Goal: Information Seeking & Learning: Check status

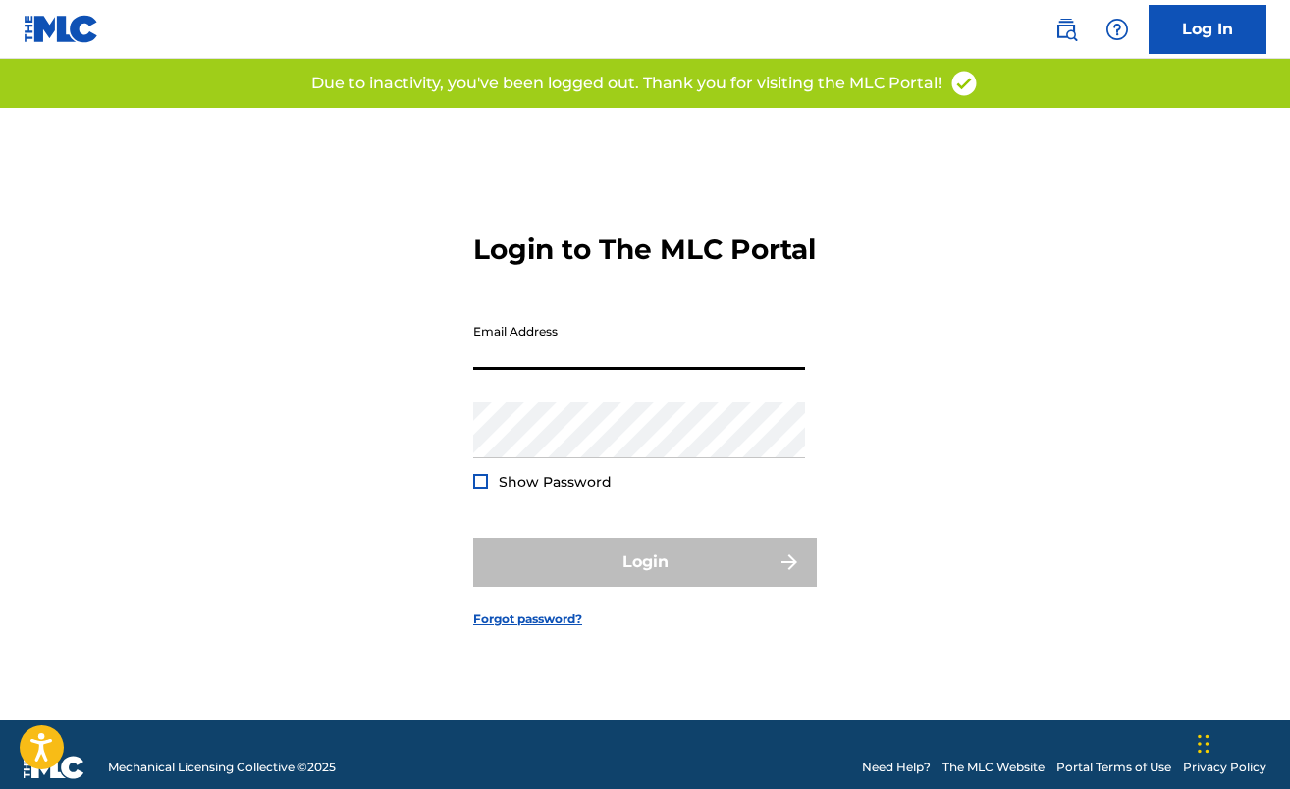
type input "[EMAIL_ADDRESS][DOMAIN_NAME]"
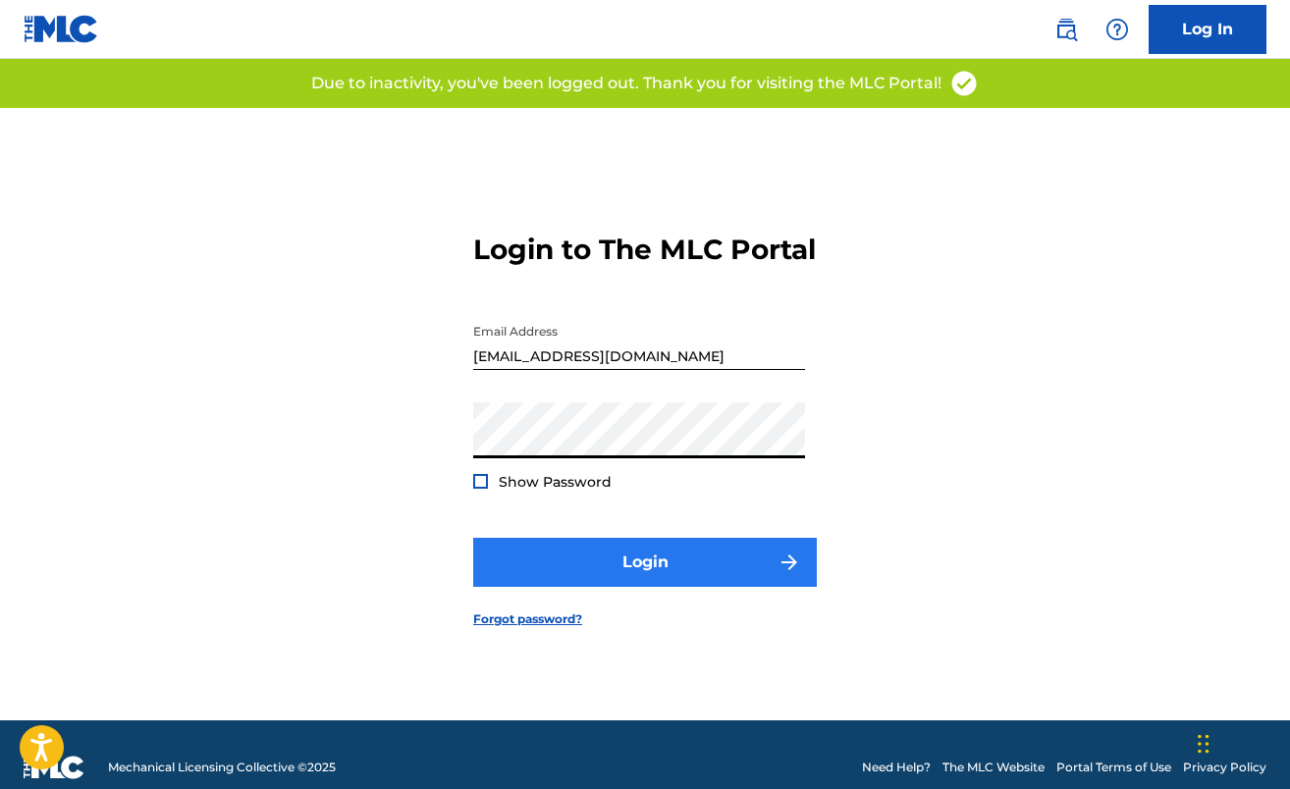
click at [666, 579] on button "Login" at bounding box center [645, 562] width 344 height 49
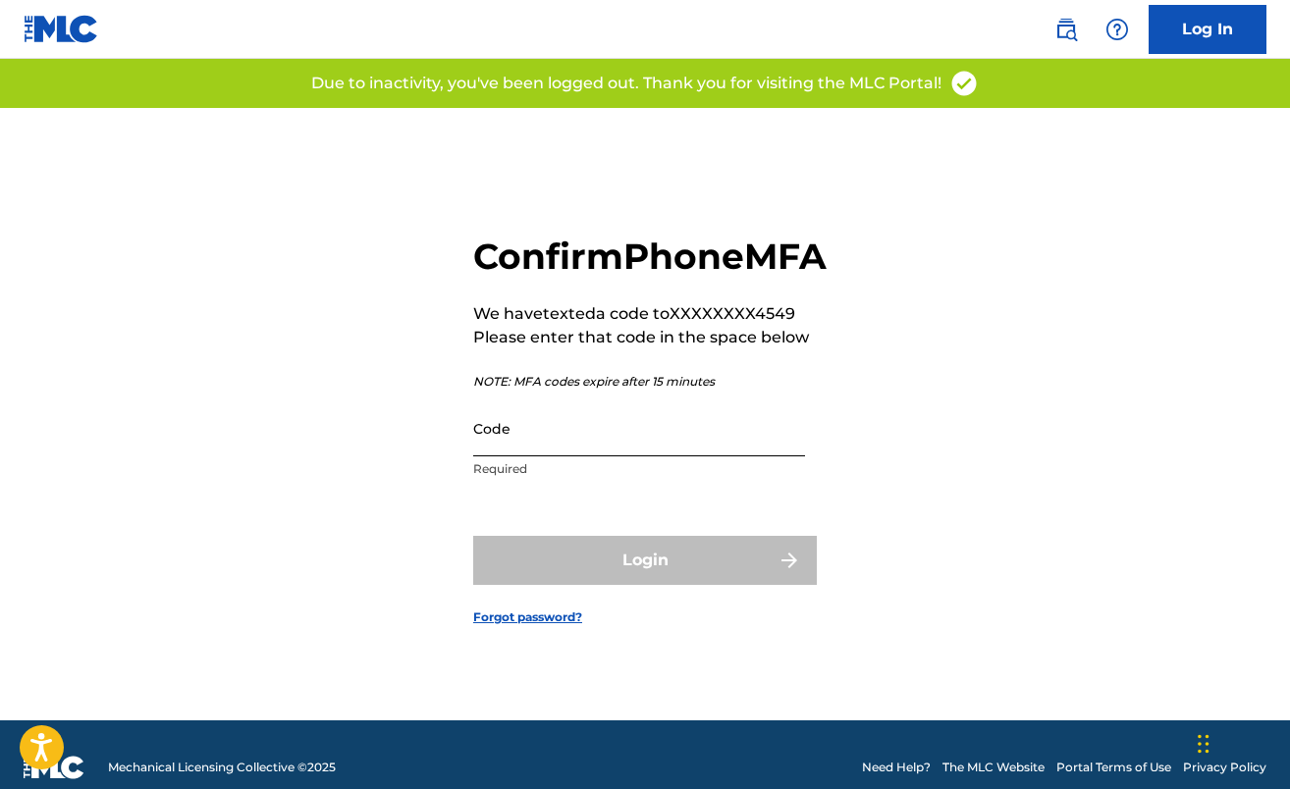
click at [565, 453] on input "Code" at bounding box center [639, 429] width 332 height 56
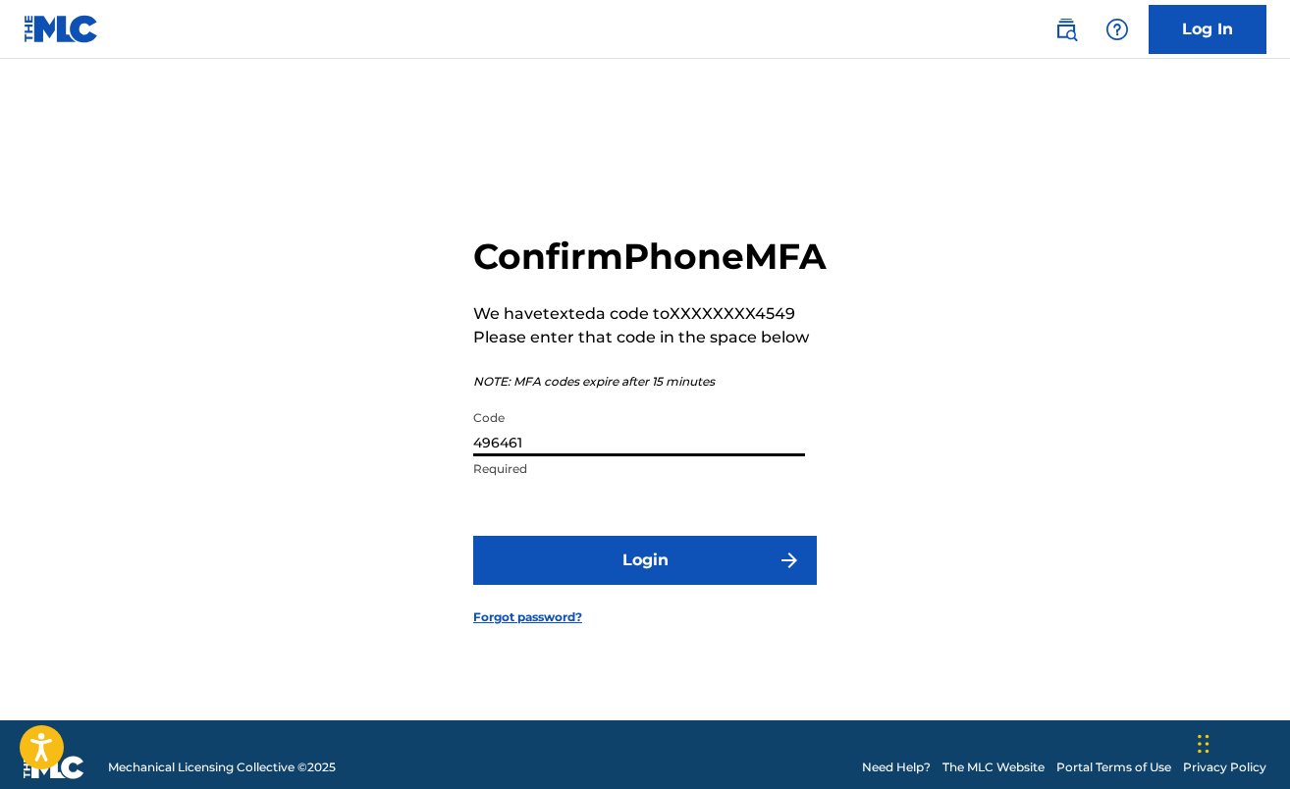
type input "496461"
click at [645, 582] on button "Login" at bounding box center [645, 560] width 344 height 49
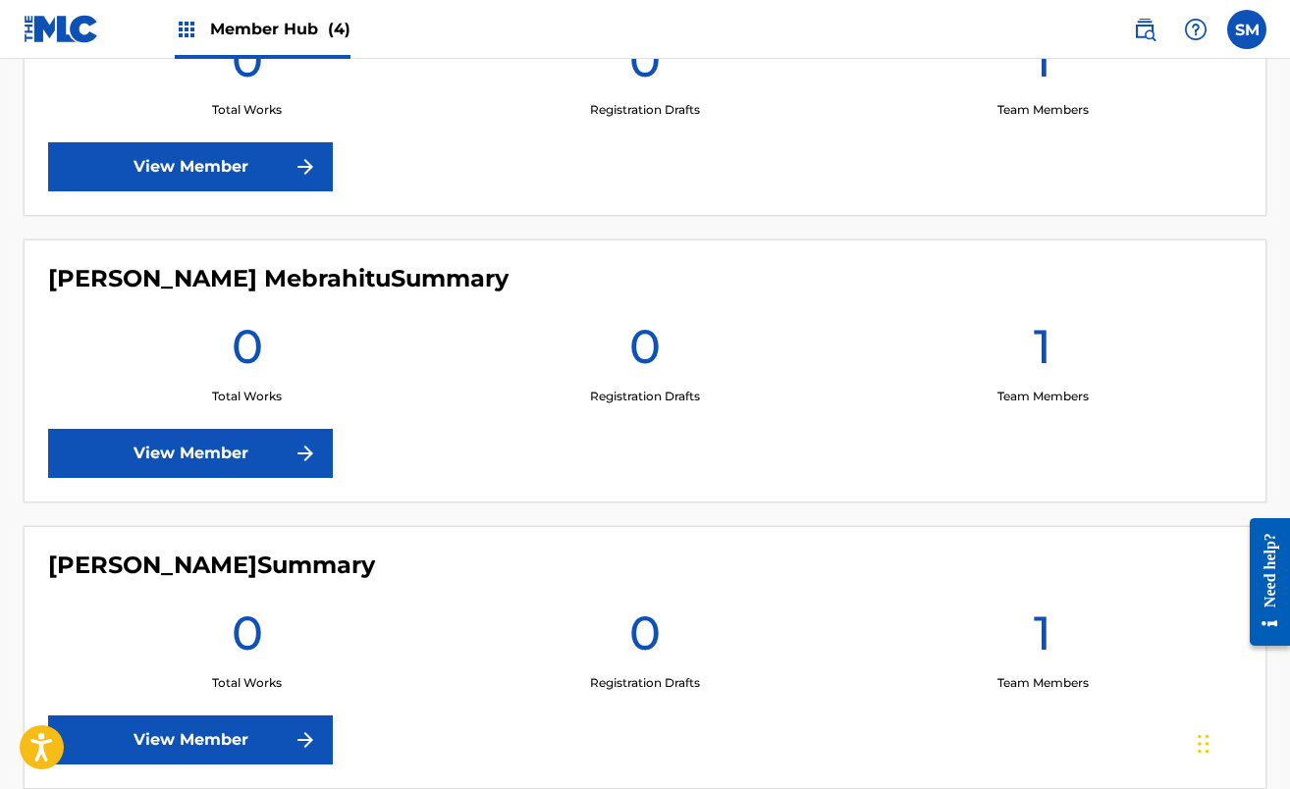
scroll to position [675, 0]
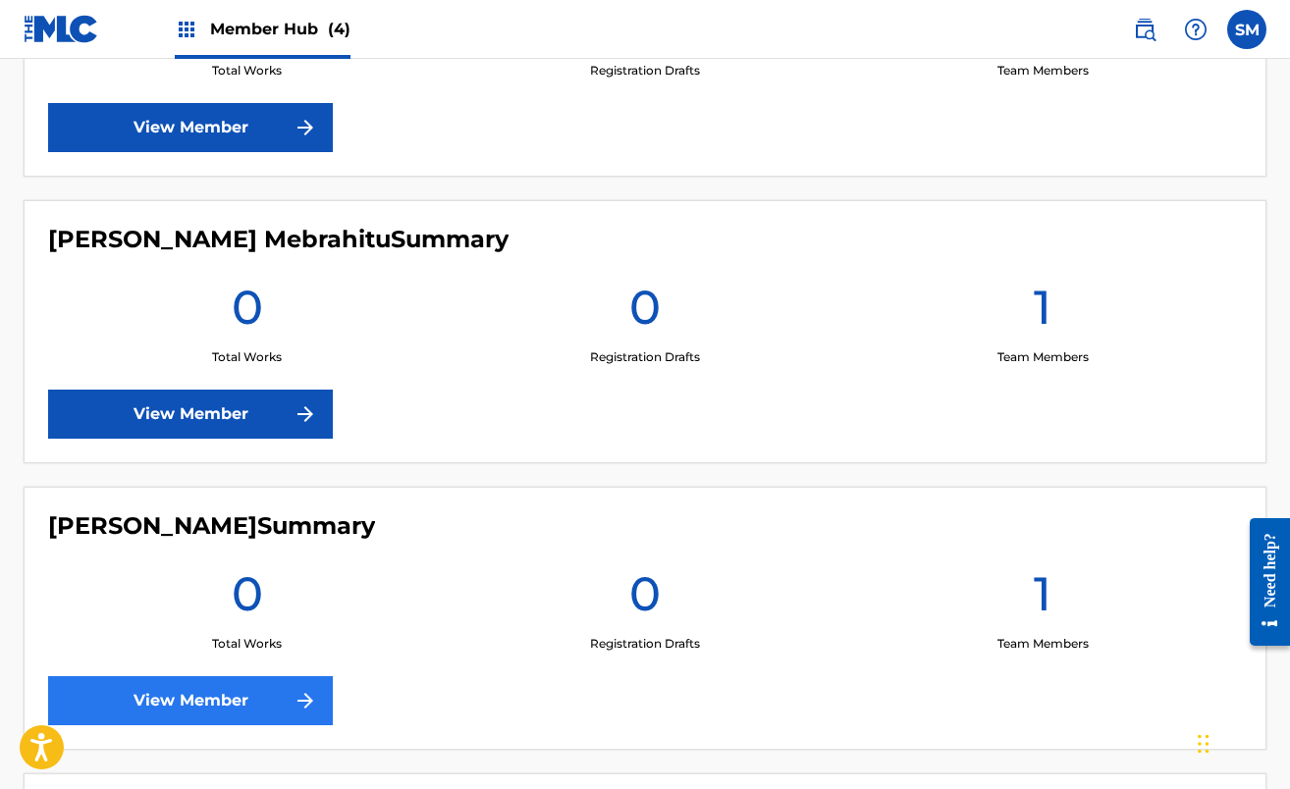
click at [244, 694] on link "View Member" at bounding box center [190, 700] width 285 height 49
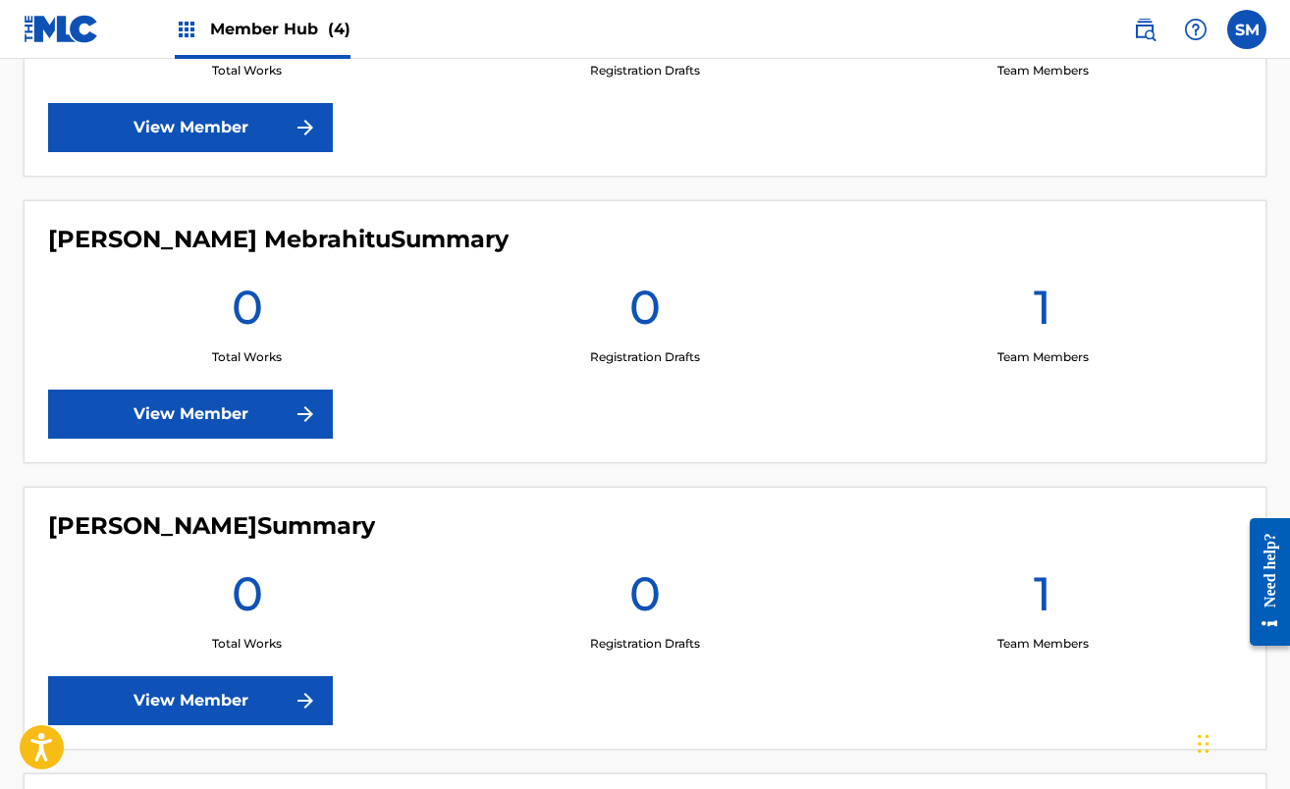
scroll to position [940, 0]
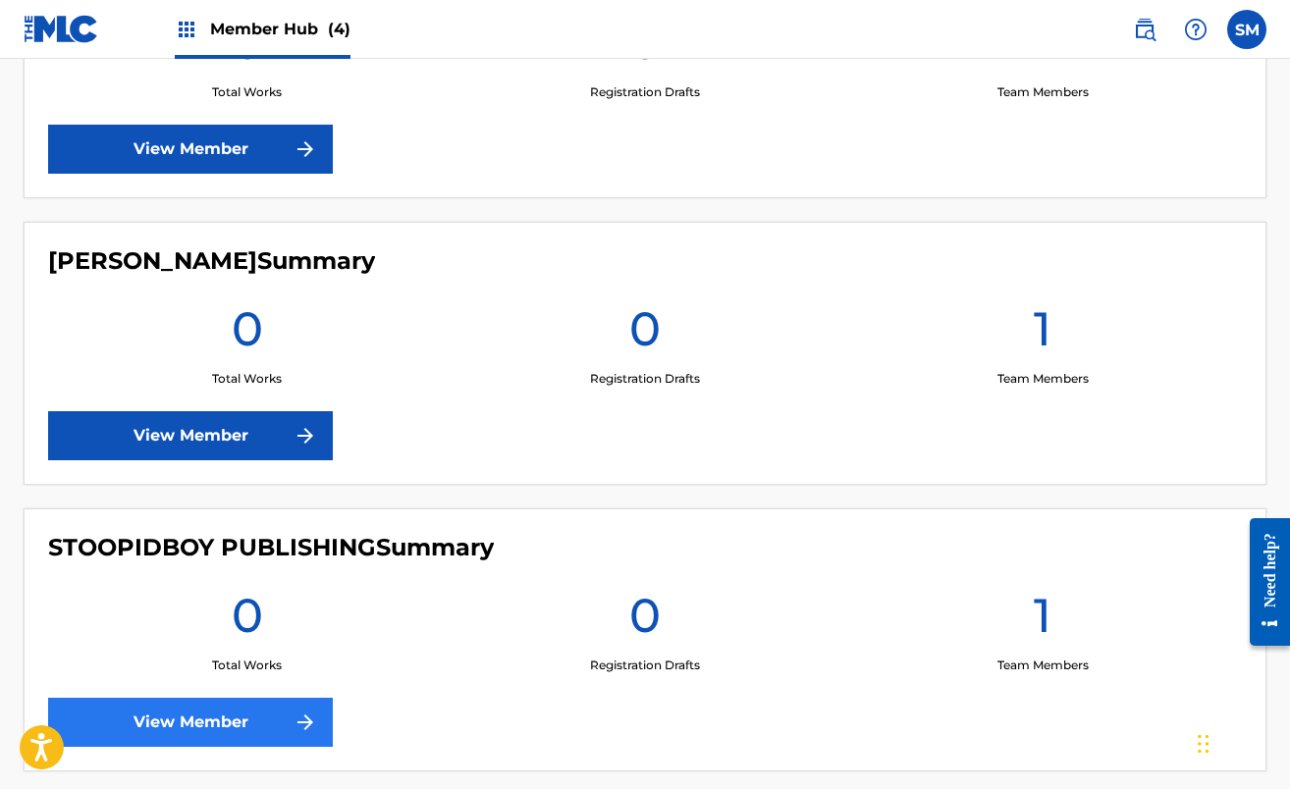
click at [201, 739] on link "View Member" at bounding box center [190, 722] width 285 height 49
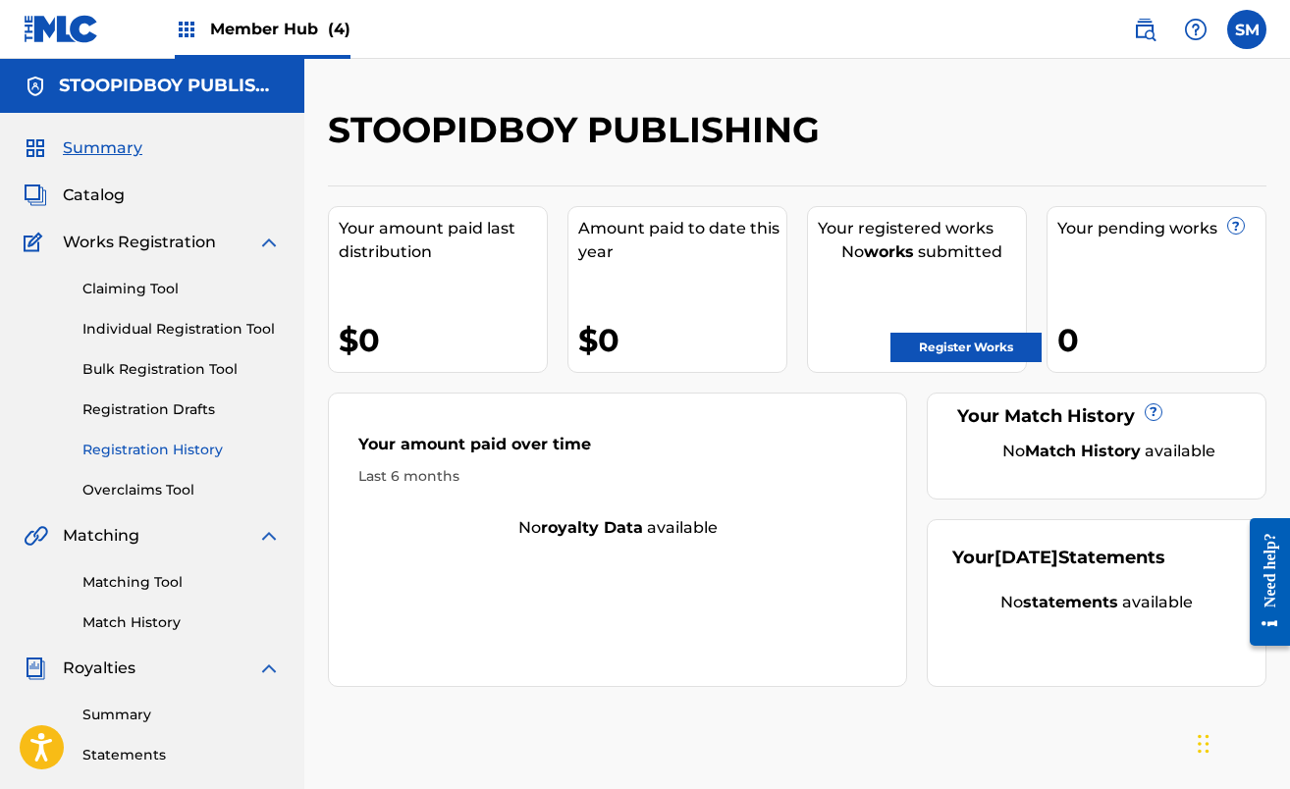
click at [169, 444] on link "Registration History" at bounding box center [181, 450] width 198 height 21
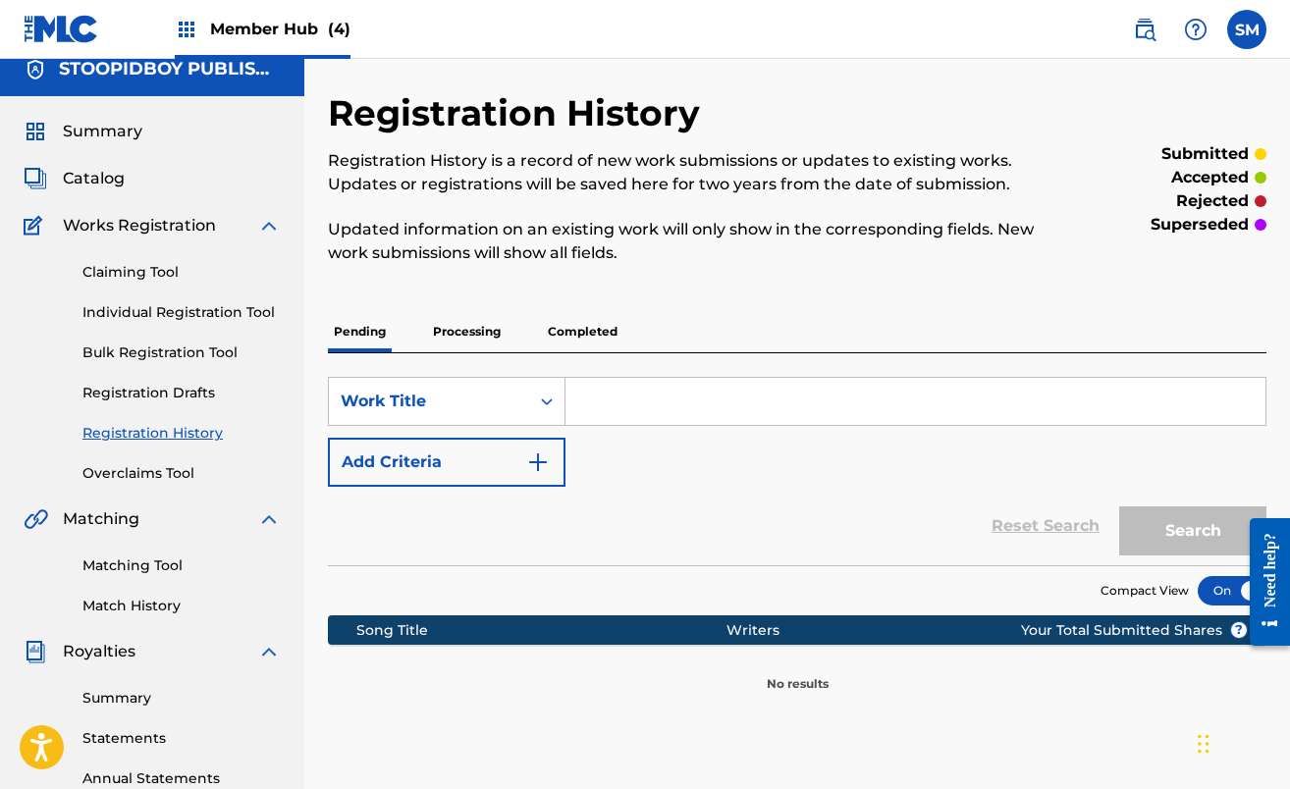
scroll to position [11, 0]
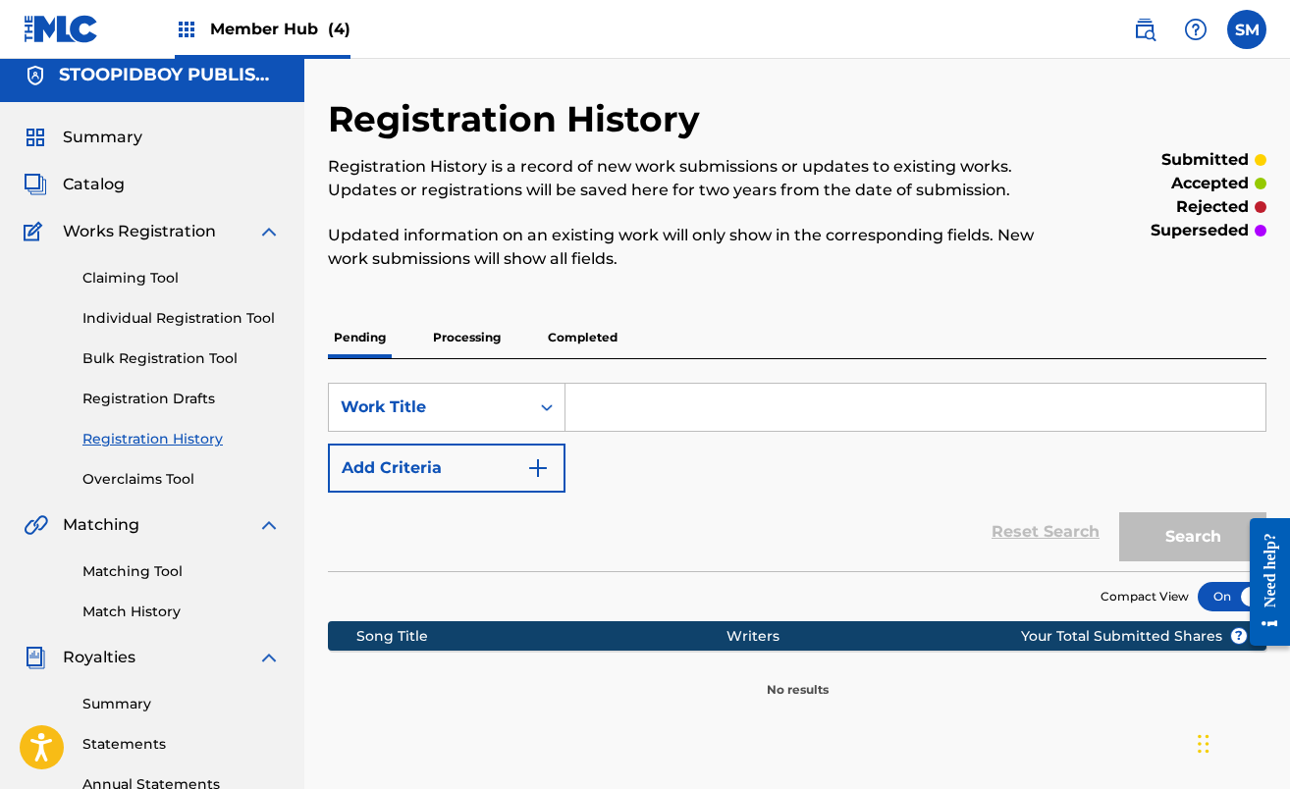
click at [482, 347] on p "Processing" at bounding box center [467, 337] width 80 height 41
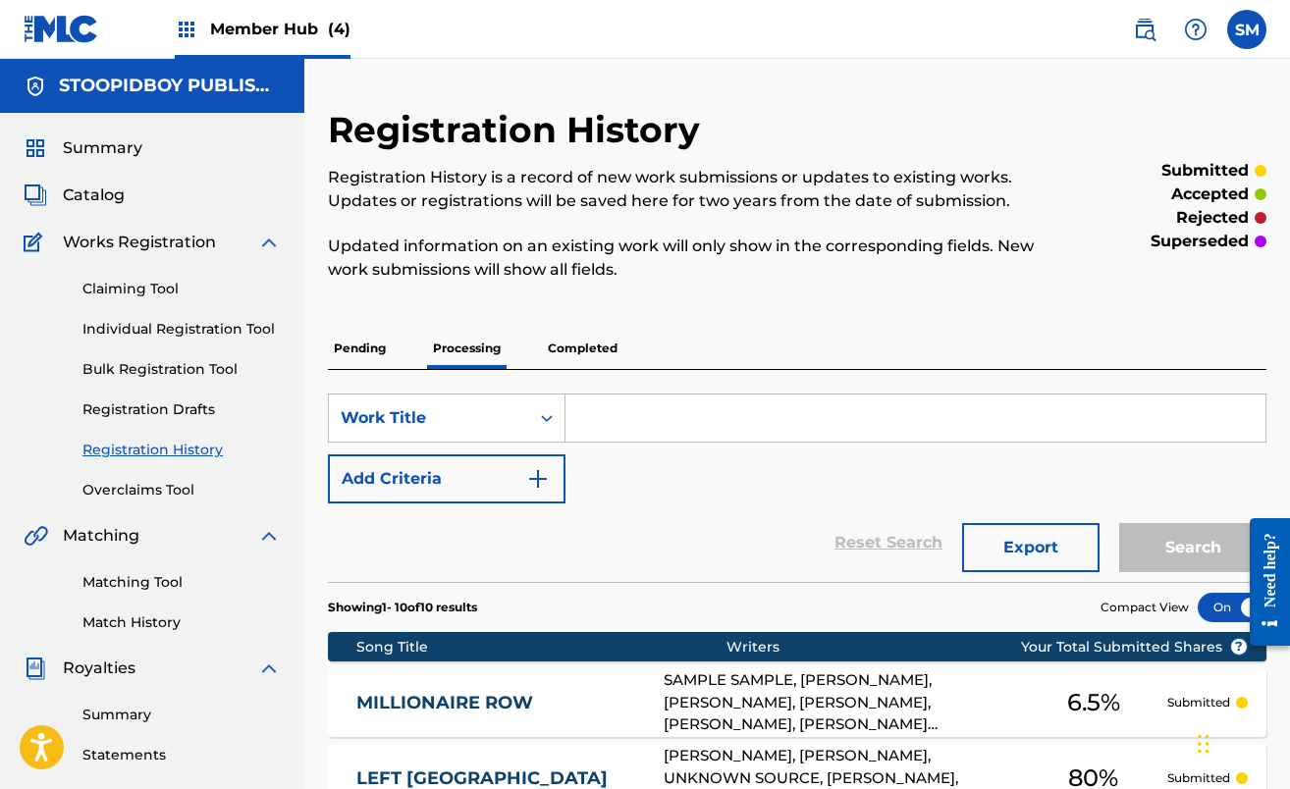
click at [589, 349] on p "Completed" at bounding box center [582, 348] width 81 height 41
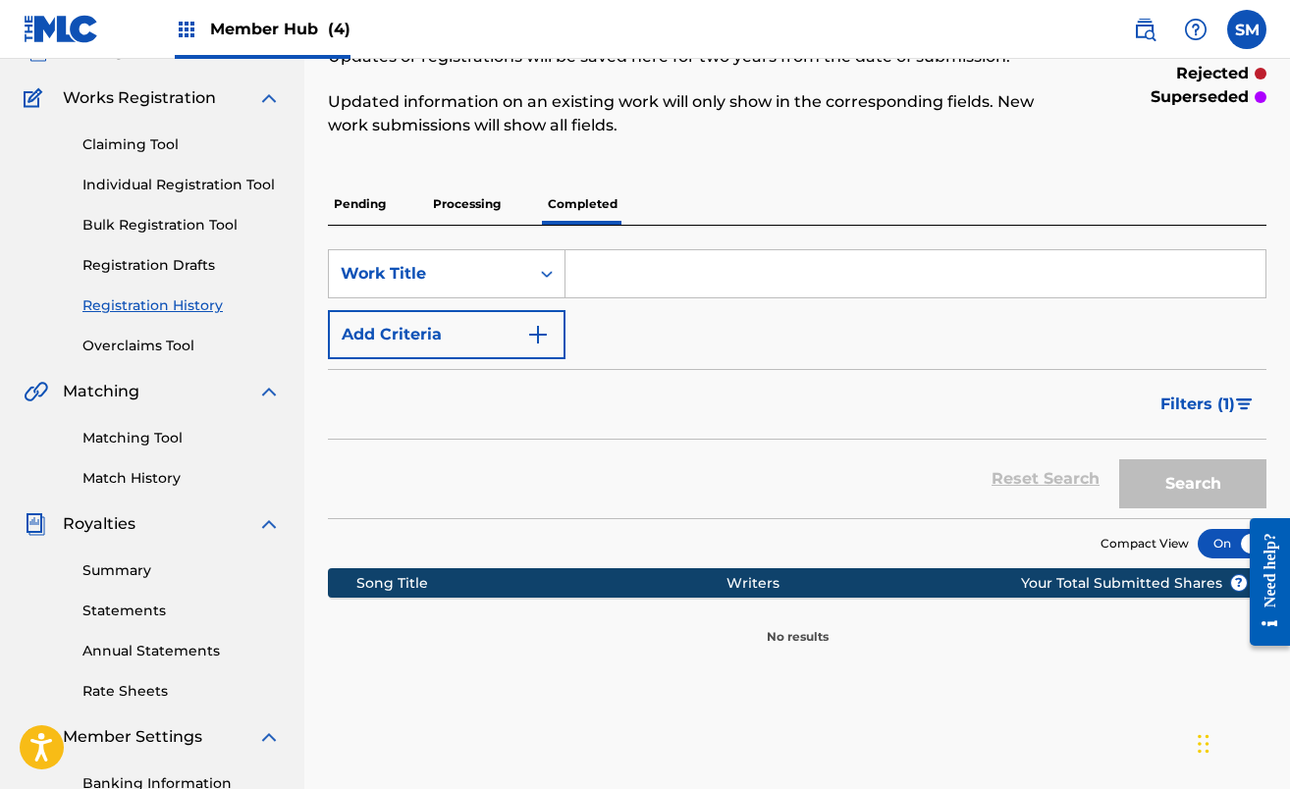
scroll to position [146, 0]
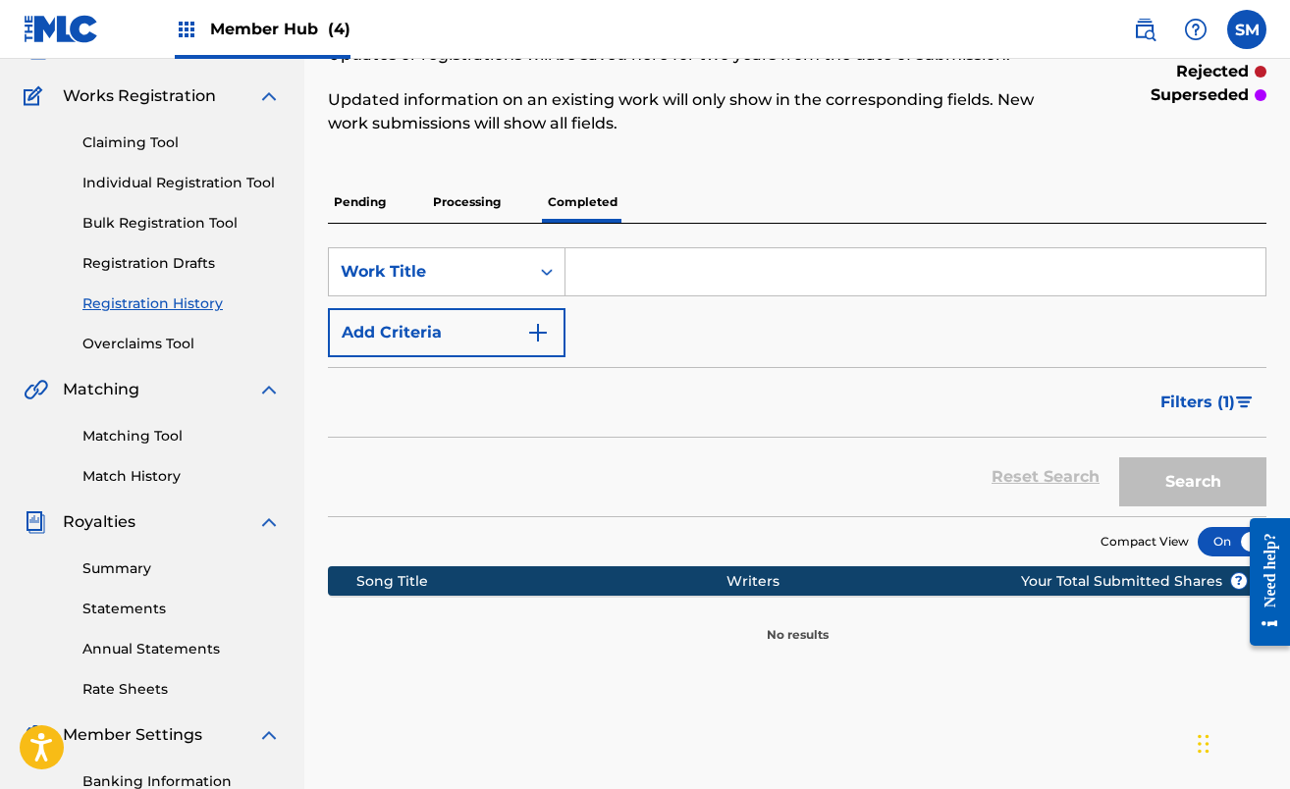
click at [467, 200] on p "Processing" at bounding box center [467, 202] width 80 height 41
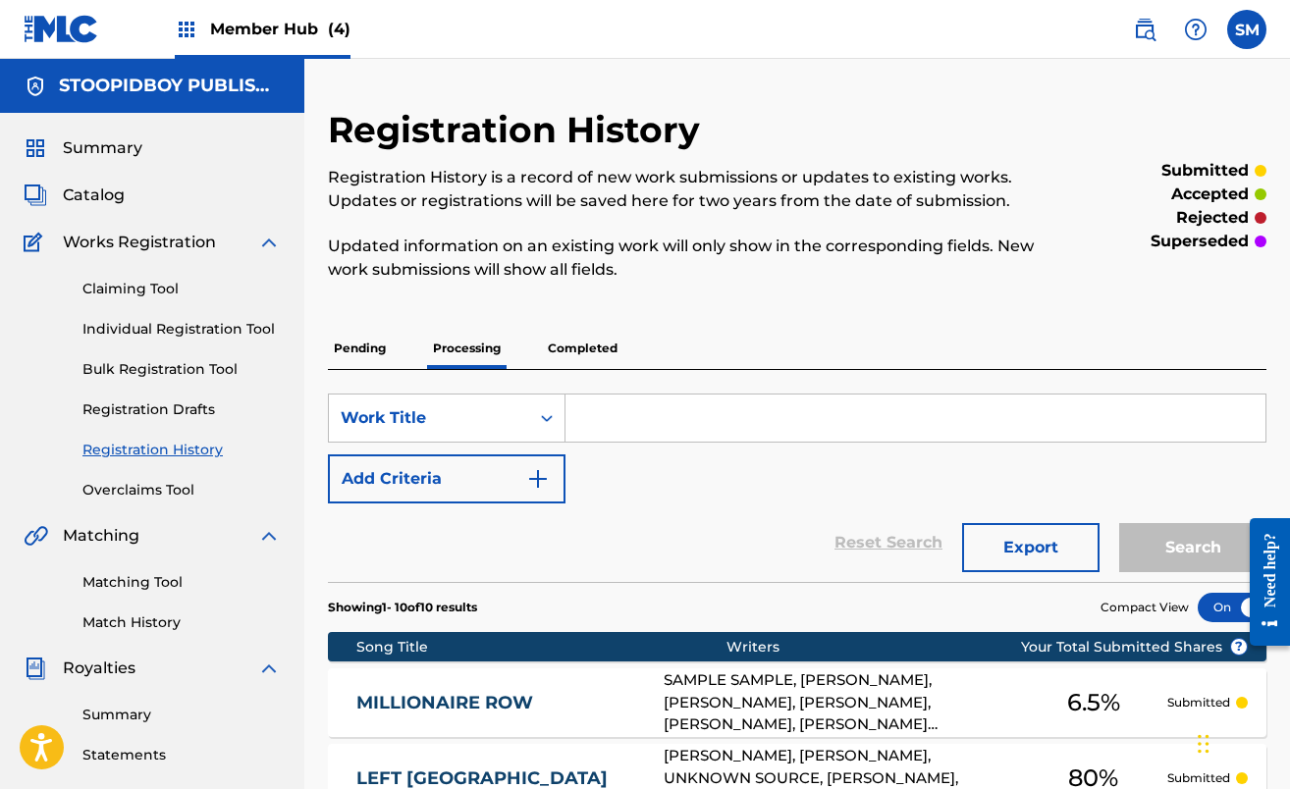
click at [700, 700] on div "SAMPLE SAMPLE, [PERSON_NAME], [PERSON_NAME], [PERSON_NAME], [PERSON_NAME], [PER…" at bounding box center [842, 702] width 356 height 67
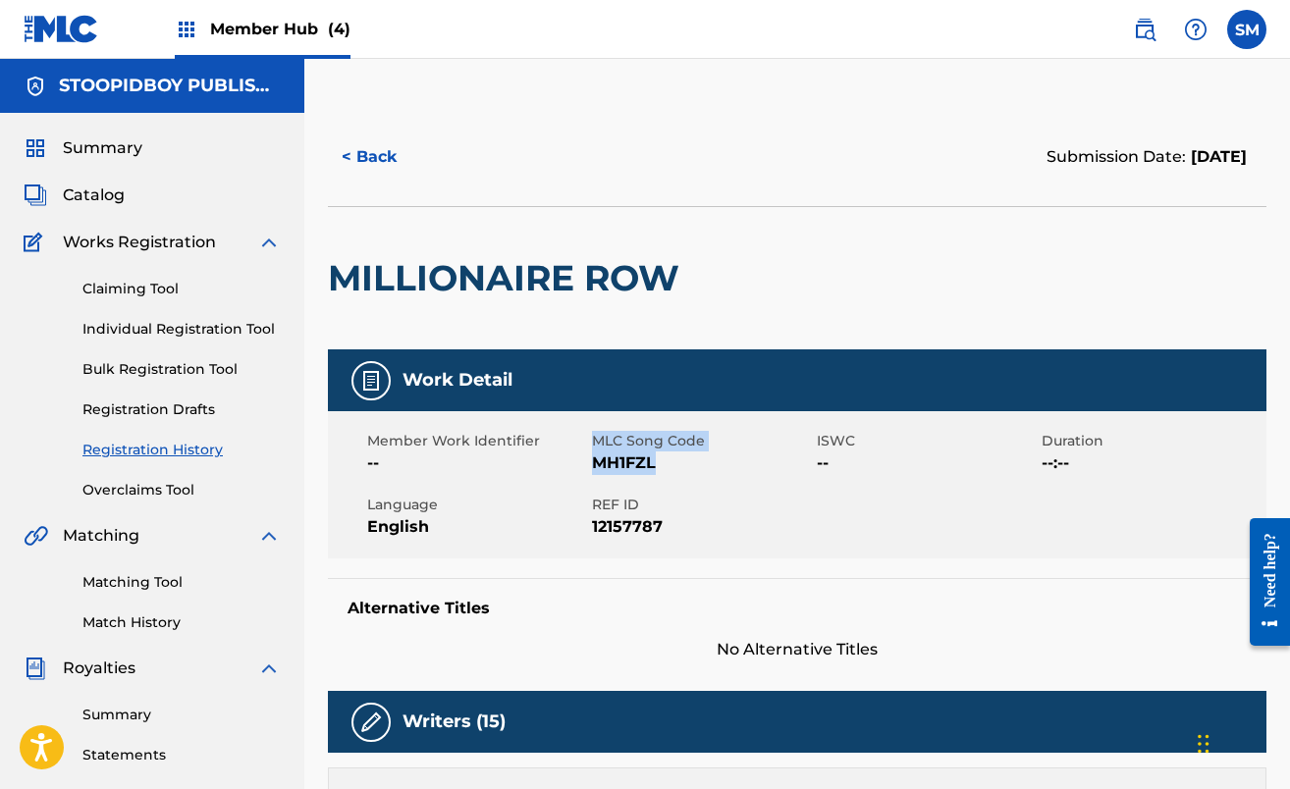
drag, startPoint x: 660, startPoint y: 461, endPoint x: 591, endPoint y: 462, distance: 68.7
click at [591, 462] on div "Member Work Identifier -- MLC Song Code MH1FZL ISWC -- Duration --:-- Language …" at bounding box center [797, 484] width 938 height 147
click at [591, 462] on div "Member Work Identifier --" at bounding box center [479, 453] width 225 height 44
drag, startPoint x: 665, startPoint y: 464, endPoint x: 593, endPoint y: 465, distance: 71.7
click at [593, 465] on span "MH1FZL" at bounding box center [702, 464] width 220 height 24
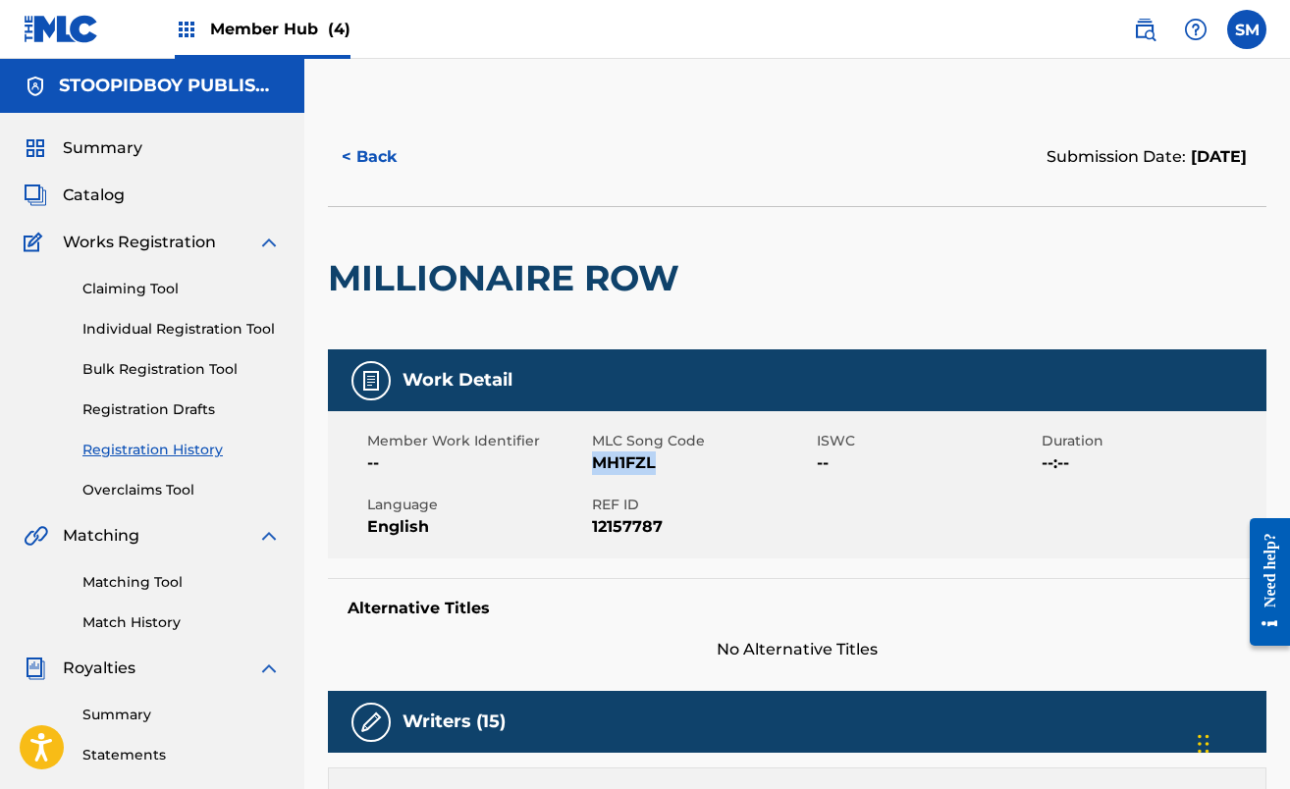
copy span "MH1FZL"
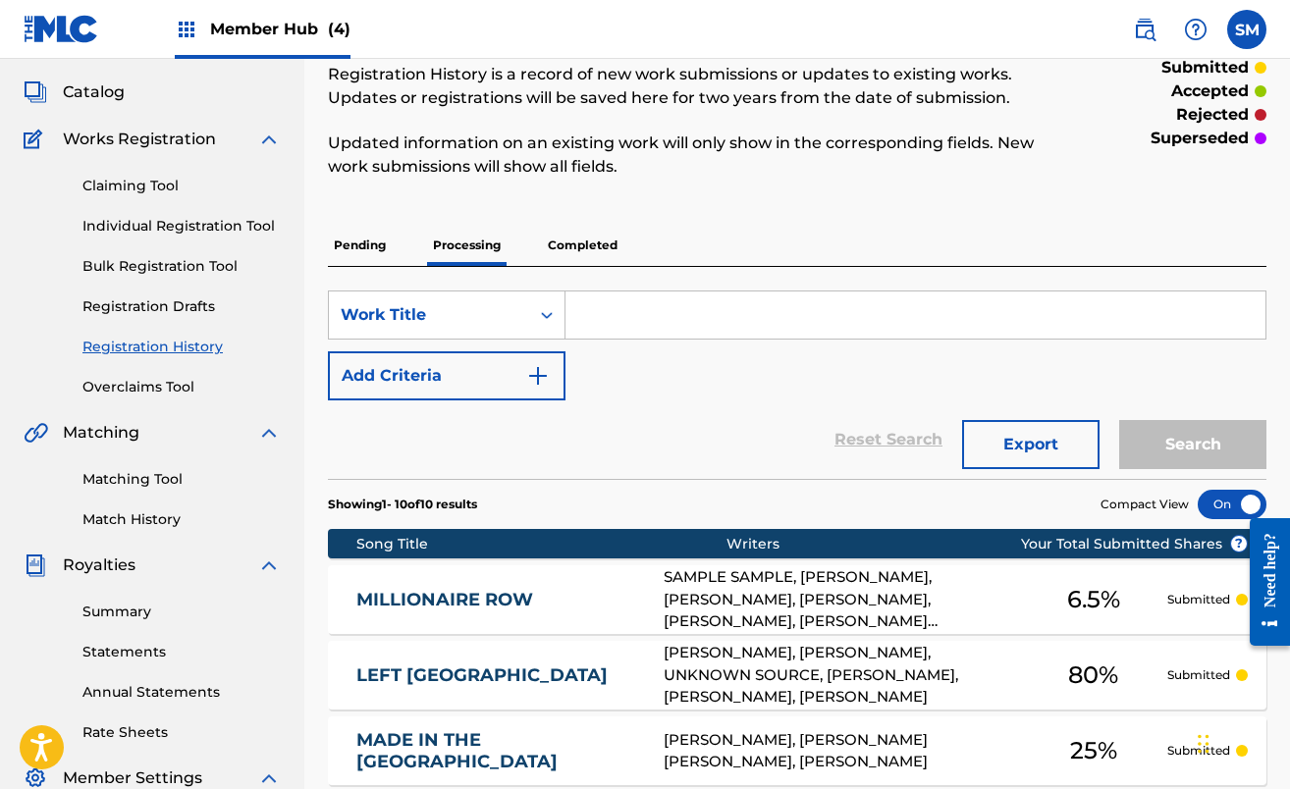
scroll to position [95, 0]
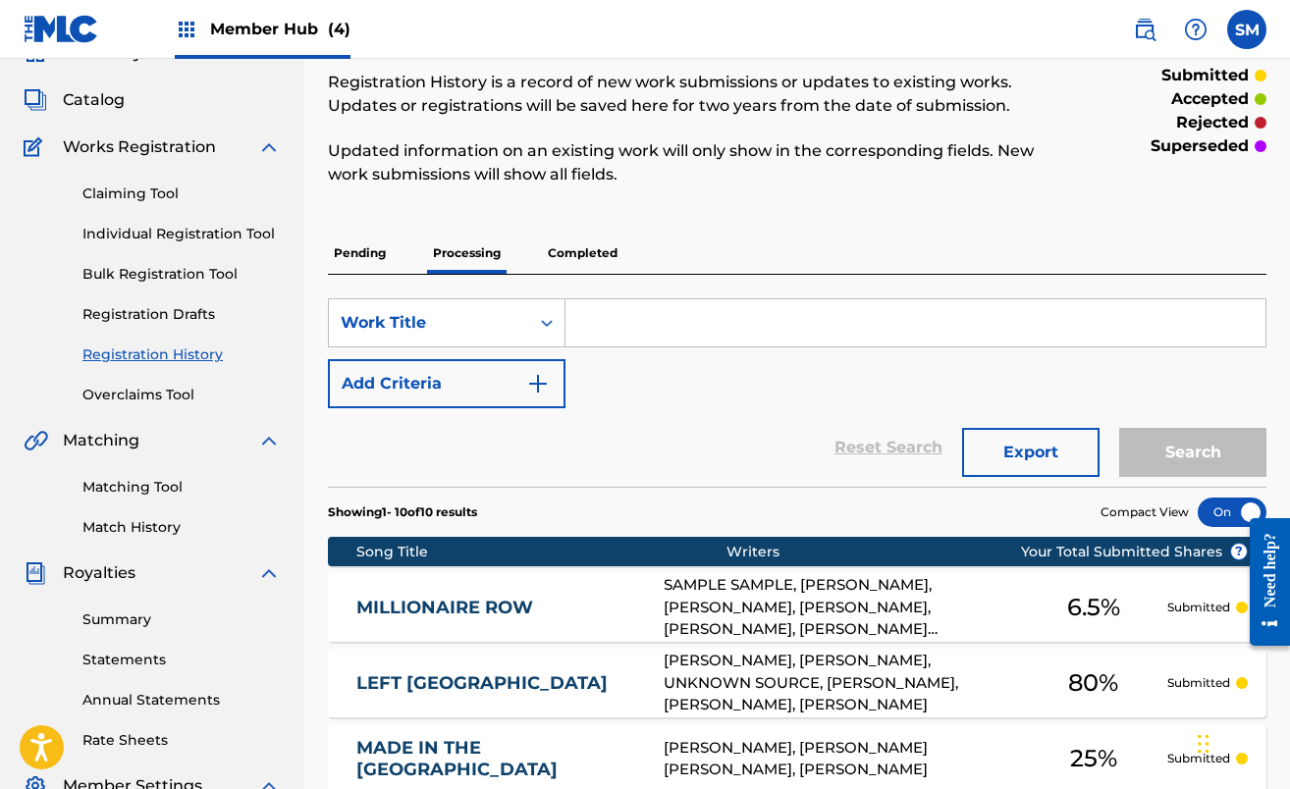
click at [470, 688] on link "LEFT [GEOGRAPHIC_DATA]" at bounding box center [496, 683] width 281 height 23
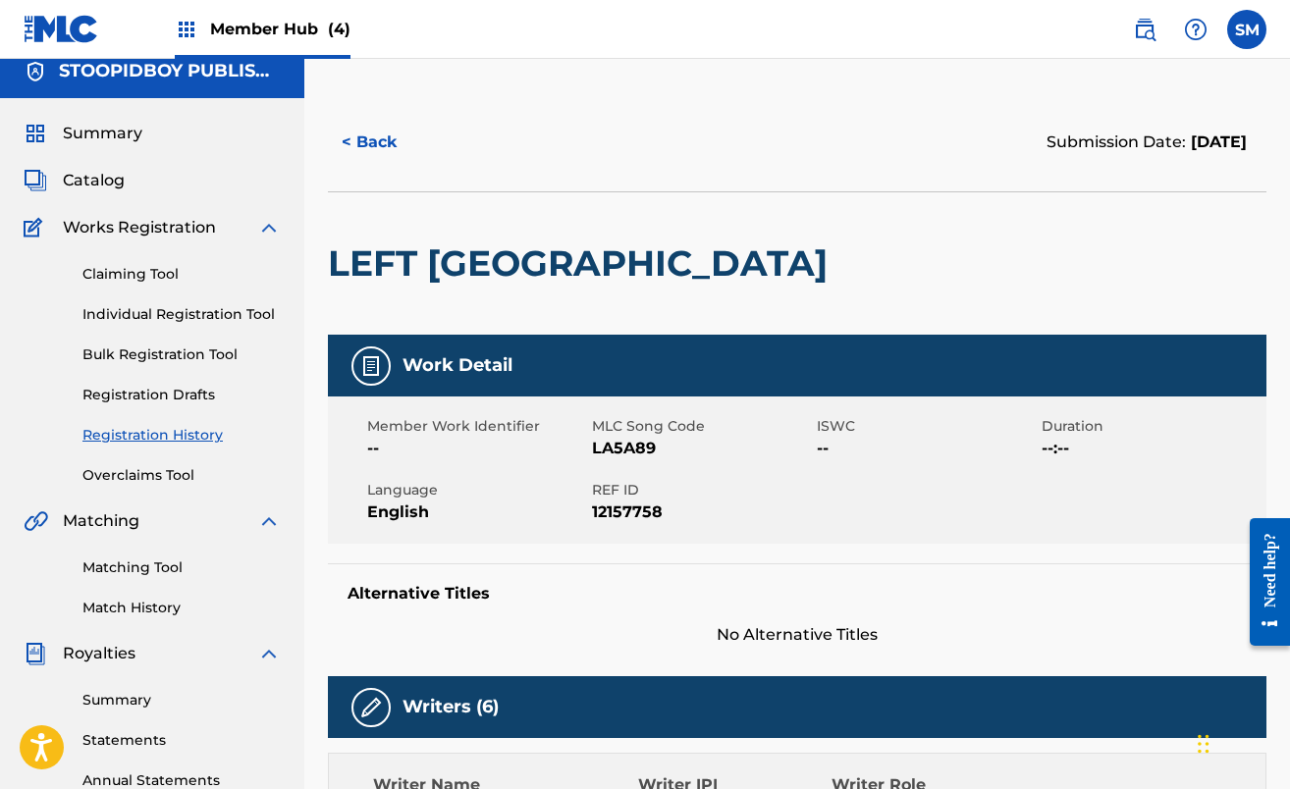
scroll to position [19, 0]
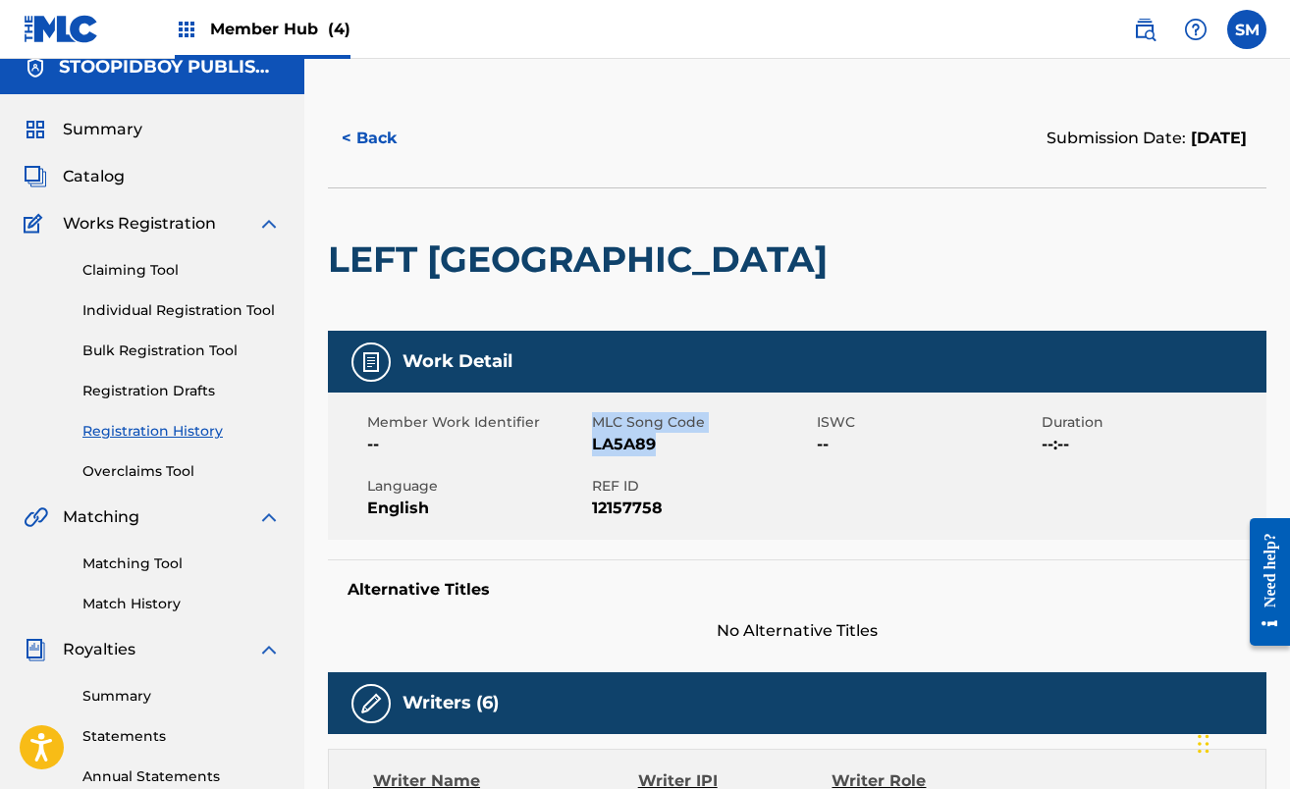
drag, startPoint x: 591, startPoint y: 443, endPoint x: 672, endPoint y: 449, distance: 81.7
click at [672, 449] on div "Member Work Identifier -- MLC Song Code LA5A89 ISWC -- Duration --:-- Language …" at bounding box center [797, 466] width 938 height 147
click at [671, 451] on span "LA5A89" at bounding box center [702, 445] width 220 height 24
drag, startPoint x: 667, startPoint y: 446, endPoint x: 589, endPoint y: 447, distance: 77.6
click at [589, 447] on div "Member Work Identifier -- MLC Song Code LA5A89 ISWC -- Duration --:-- Language …" at bounding box center [797, 466] width 938 height 147
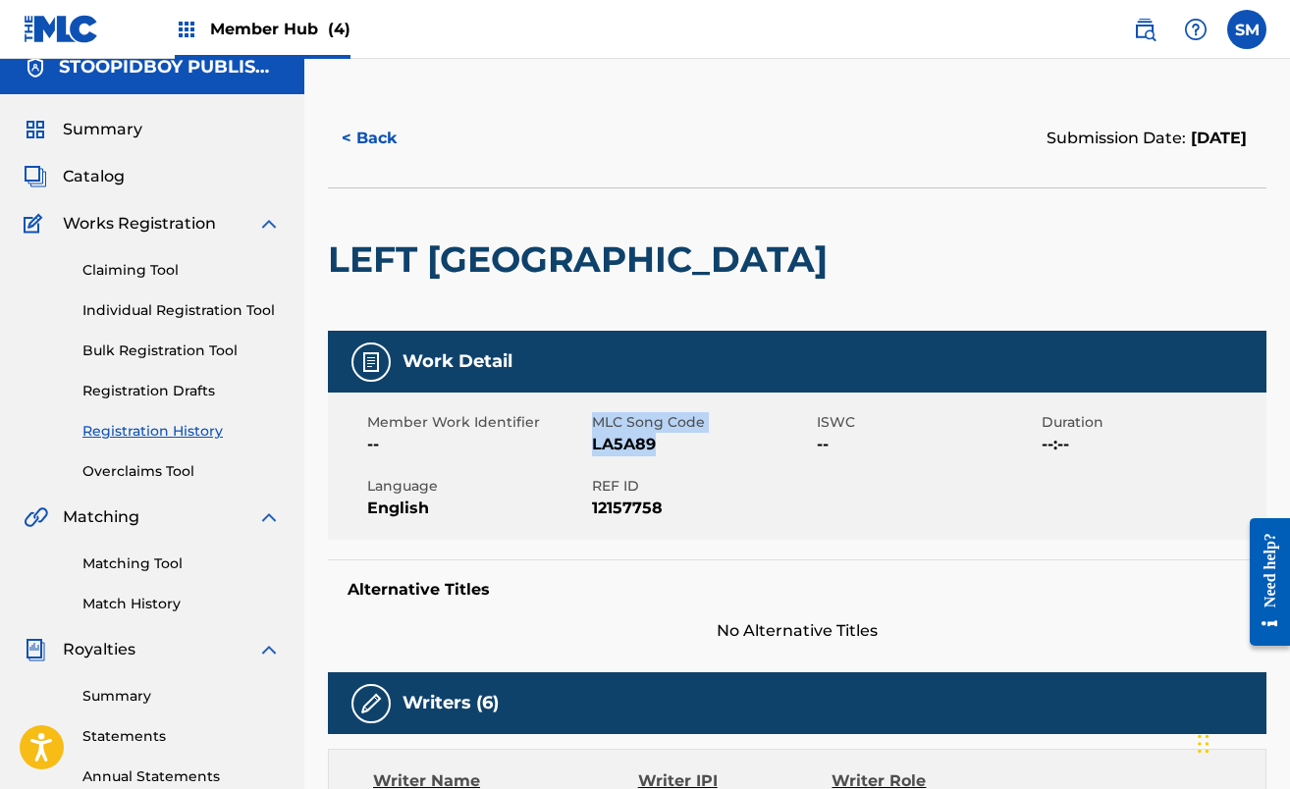
click at [589, 452] on div "Member Work Identifier --" at bounding box center [479, 434] width 225 height 44
drag, startPoint x: 658, startPoint y: 441, endPoint x: 590, endPoint y: 442, distance: 67.7
click at [590, 442] on div "Member Work Identifier -- MLC Song Code LA5A89 ISWC -- Duration --:-- Language …" at bounding box center [797, 466] width 938 height 147
copy div "MLC Song Code LA5A89"
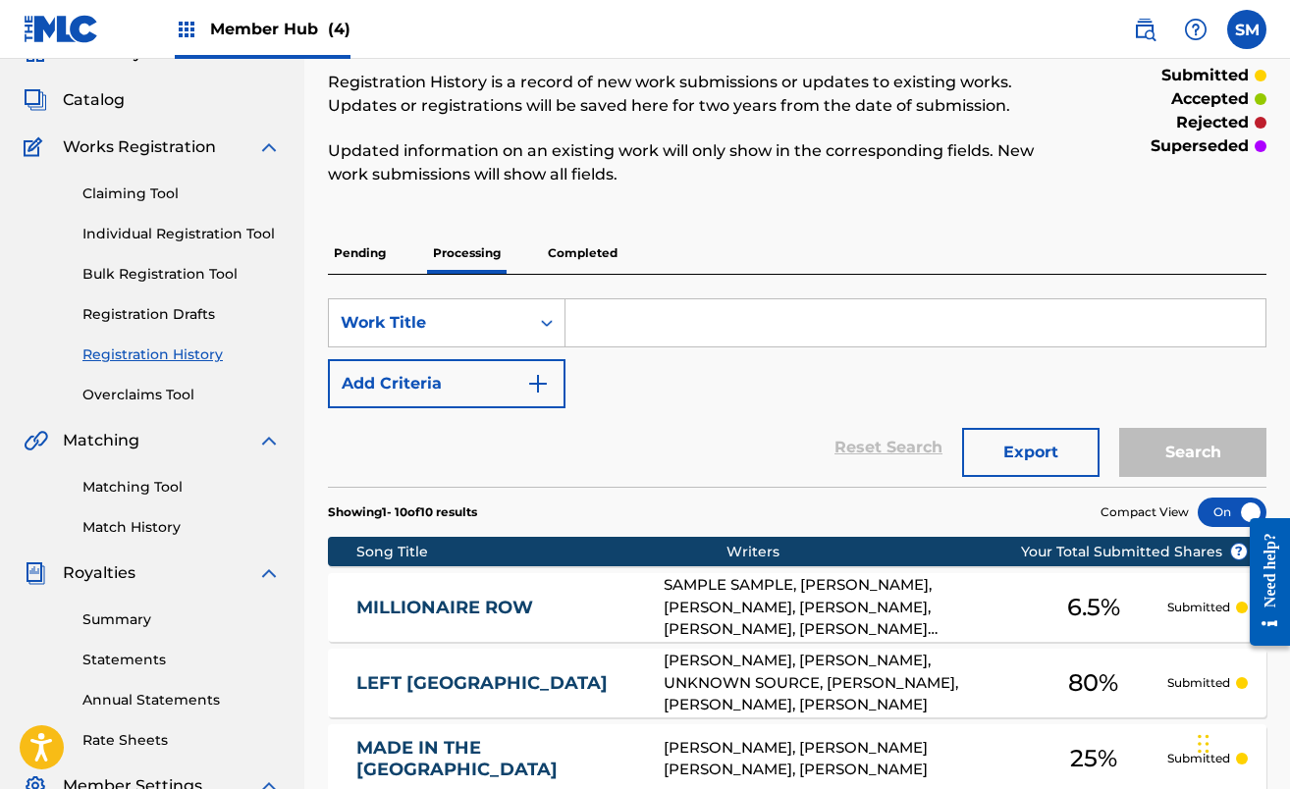
click at [482, 764] on link "MADE IN THE [GEOGRAPHIC_DATA]" at bounding box center [496, 759] width 281 height 44
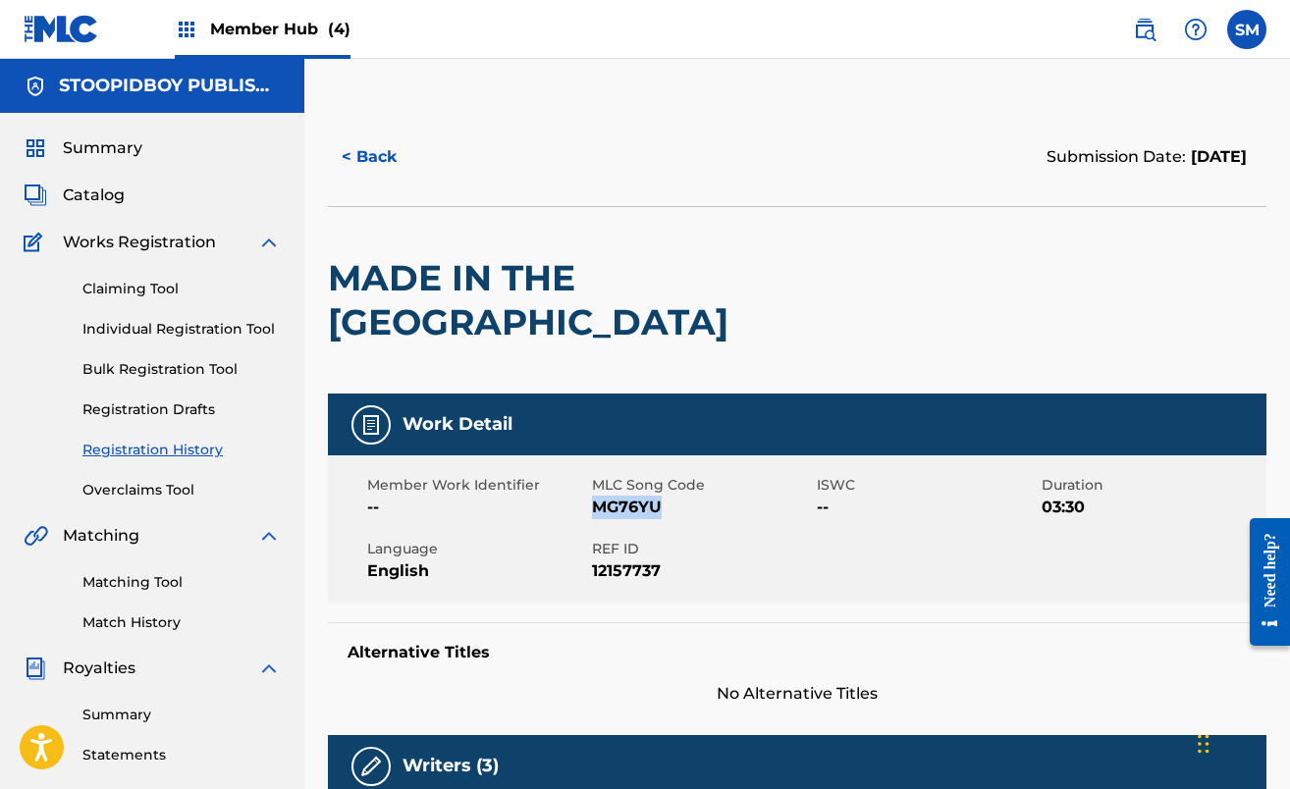
drag, startPoint x: 677, startPoint y: 460, endPoint x: 597, endPoint y: 459, distance: 80.5
click at [597, 496] on span "MG76YU" at bounding box center [702, 508] width 220 height 24
copy span "MG76YU"
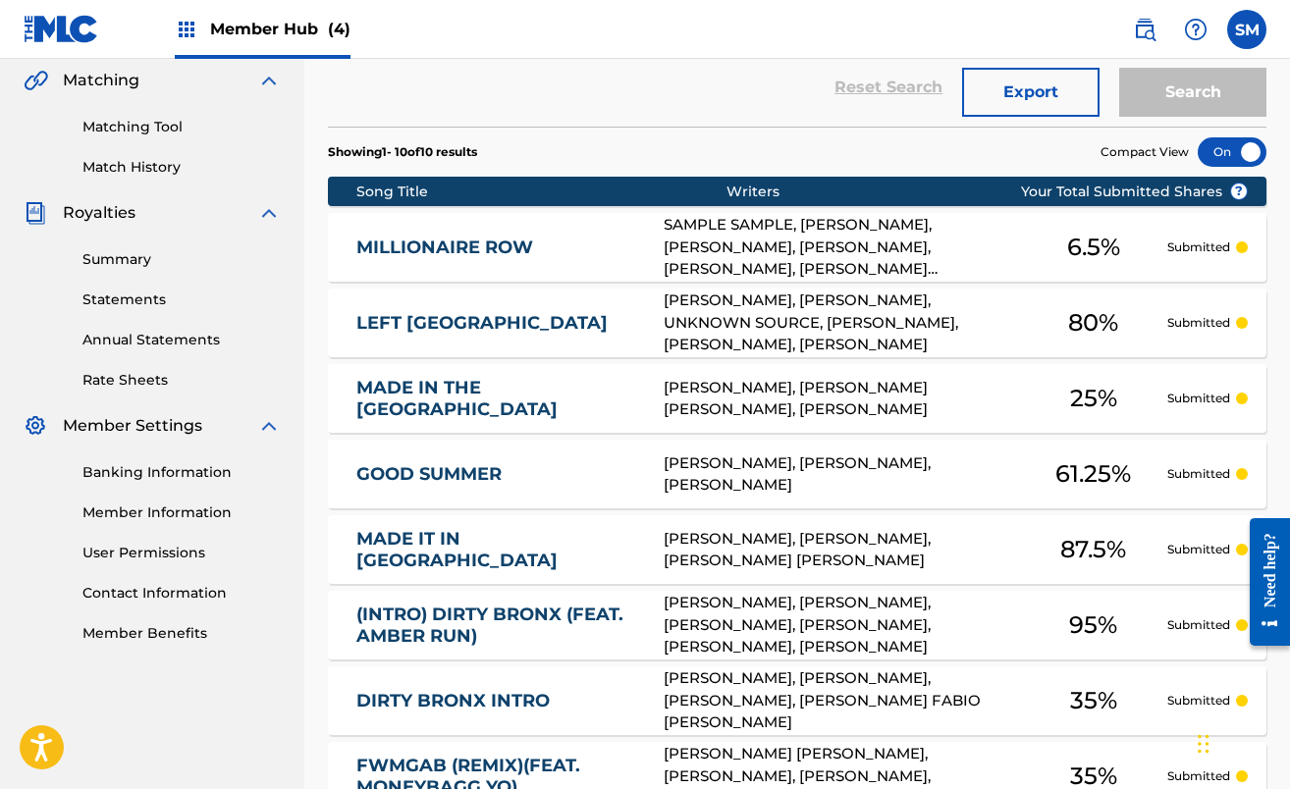
scroll to position [466, 0]
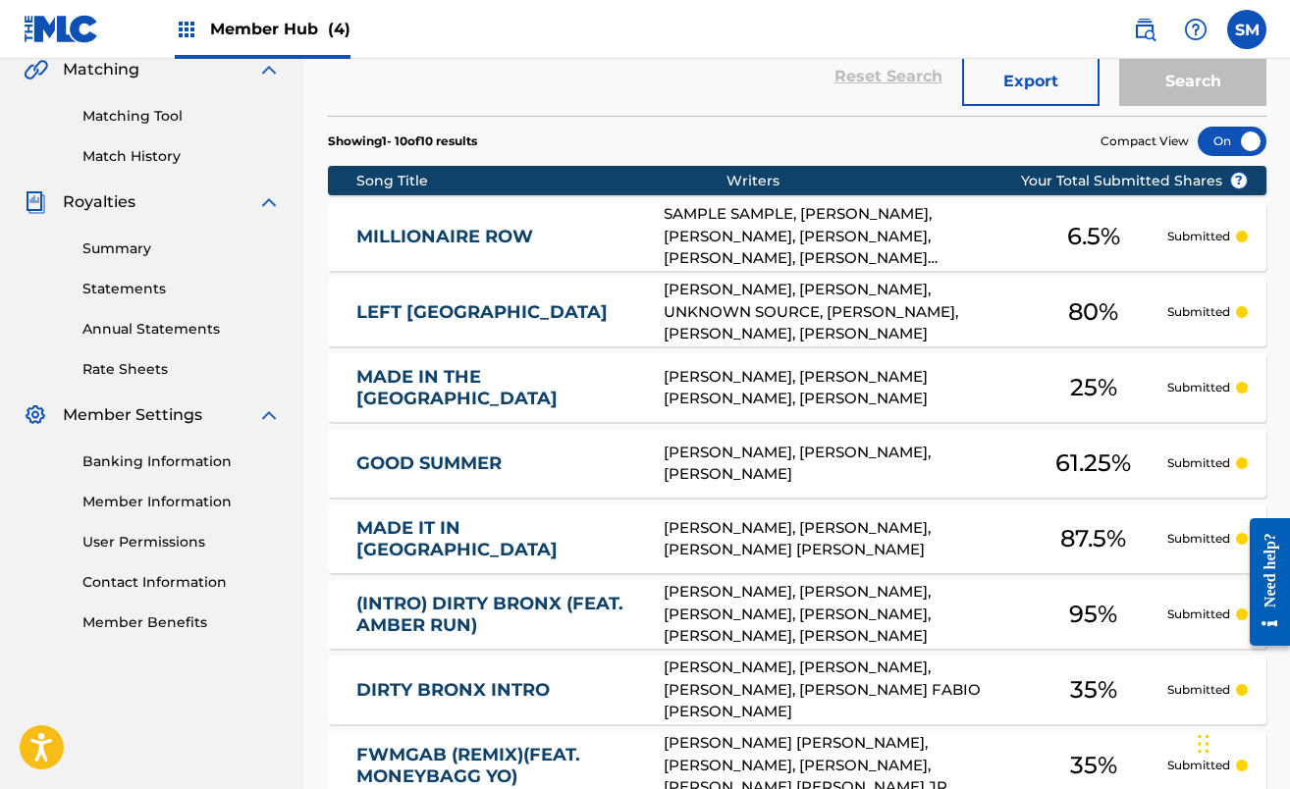
click at [441, 477] on div "GOOD SUMMER GE8M6P [PERSON_NAME], [PERSON_NAME], [PERSON_NAME] 61.25 % Submitted" at bounding box center [797, 463] width 938 height 69
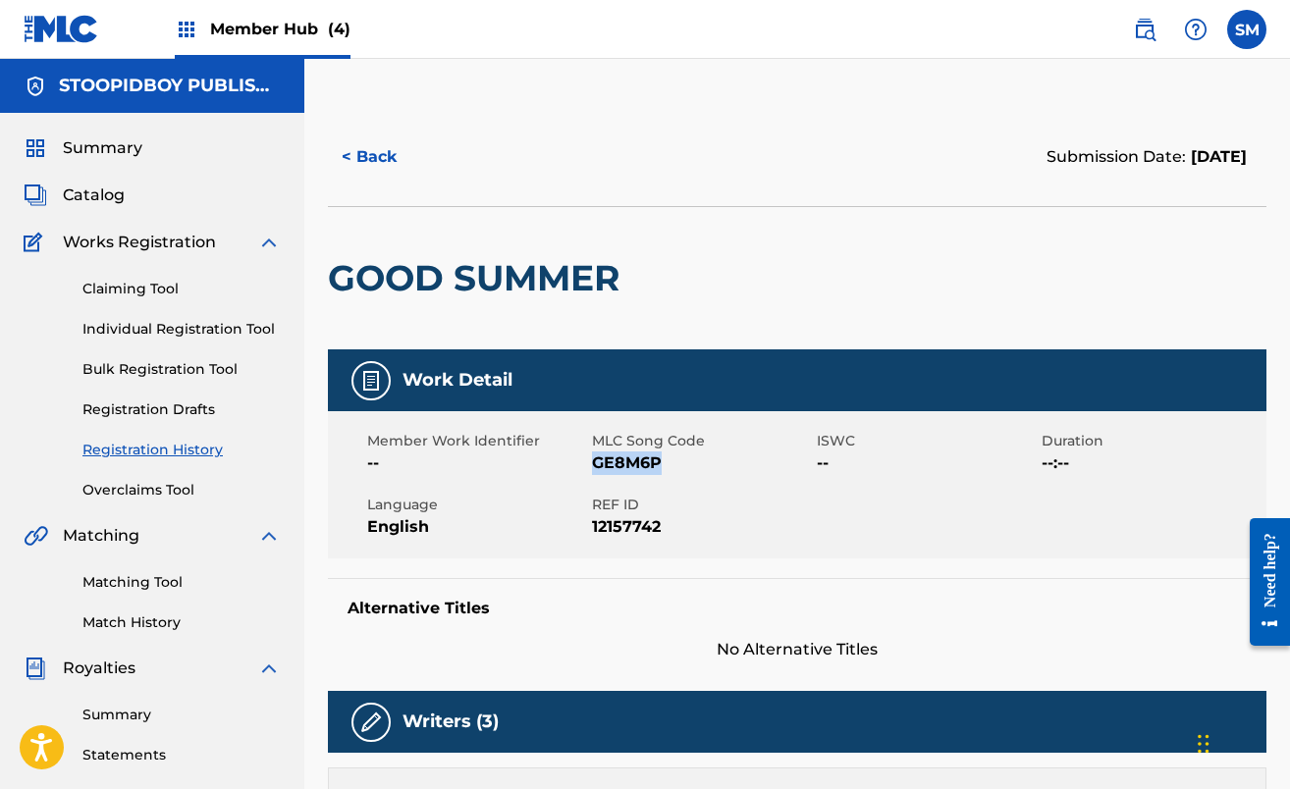
drag, startPoint x: 593, startPoint y: 463, endPoint x: 668, endPoint y: 463, distance: 74.6
click at [668, 463] on span "GE8M6P" at bounding box center [702, 464] width 220 height 24
copy span "GE8M6P"
click at [361, 151] on button "< Back" at bounding box center [387, 157] width 118 height 49
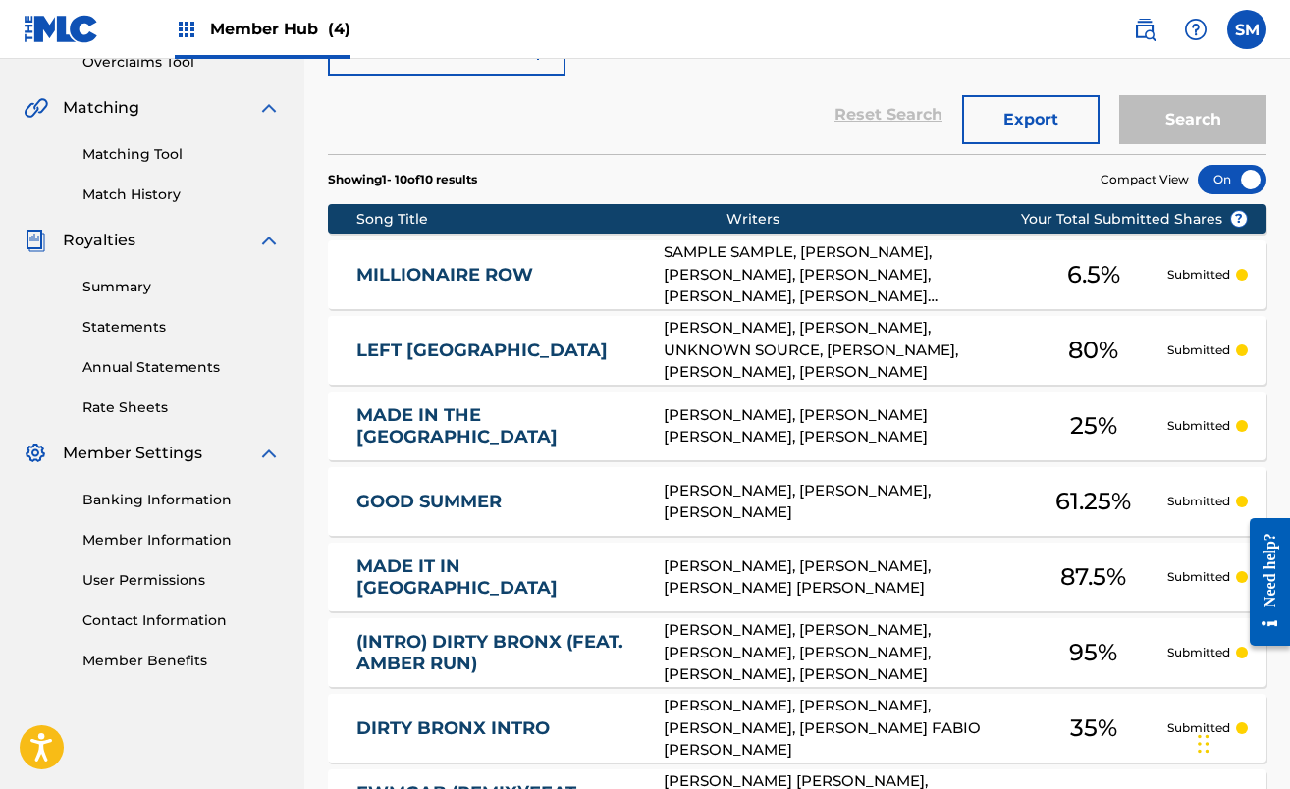
click at [423, 565] on div "MADE IT IN [GEOGRAPHIC_DATA] MW02PE [PERSON_NAME], [PERSON_NAME], [PERSON_NAME]…" at bounding box center [797, 577] width 938 height 69
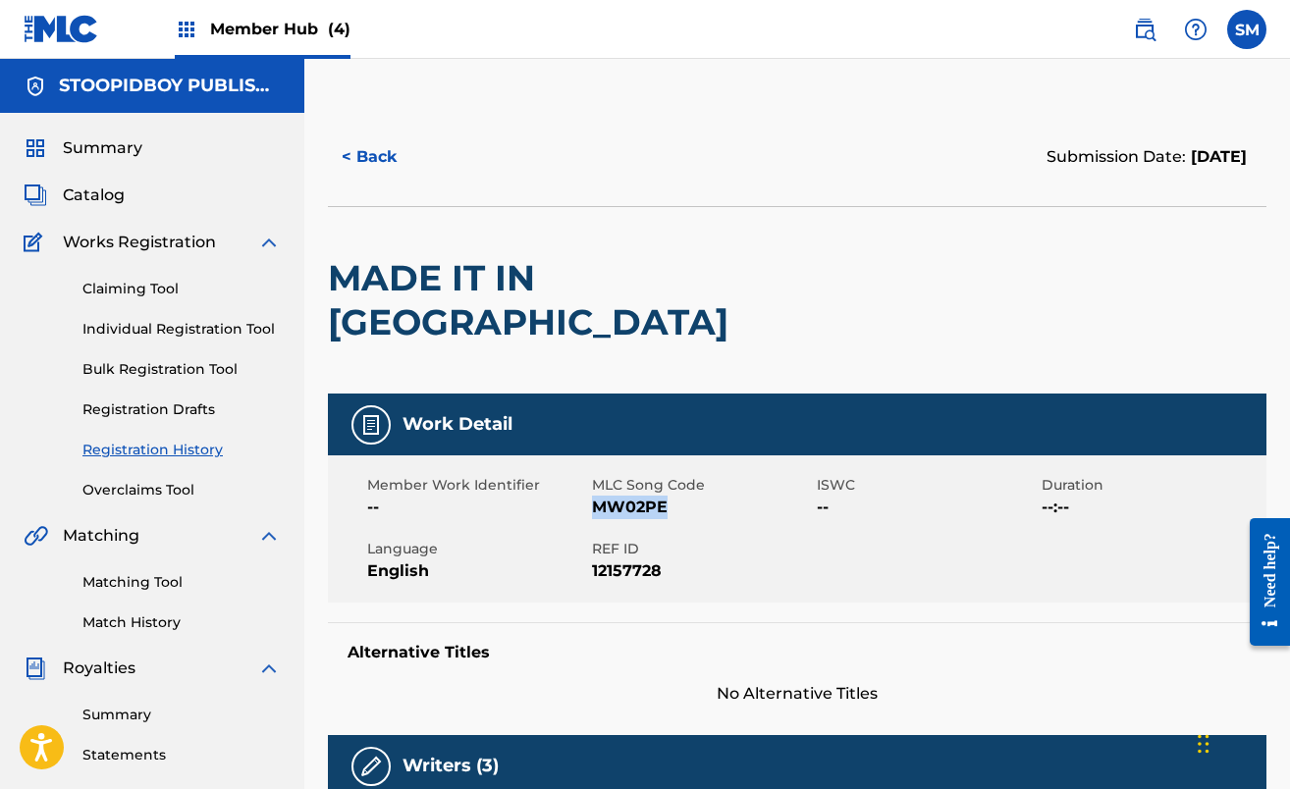
drag, startPoint x: 668, startPoint y: 460, endPoint x: 597, endPoint y: 457, distance: 70.7
click at [597, 496] on span "MW02PE" at bounding box center [702, 508] width 220 height 24
copy span "MW02PE"
click at [353, 153] on button "< Back" at bounding box center [387, 157] width 118 height 49
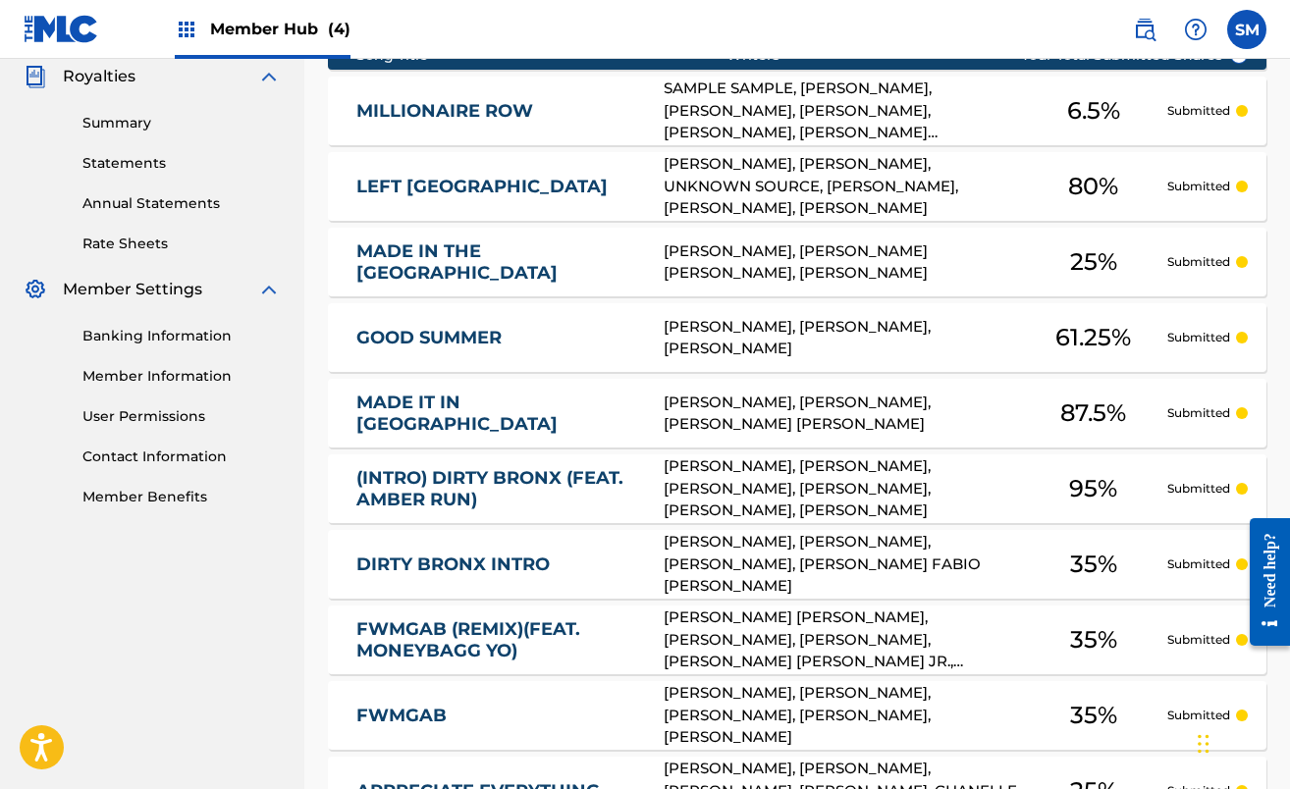
scroll to position [599, 0]
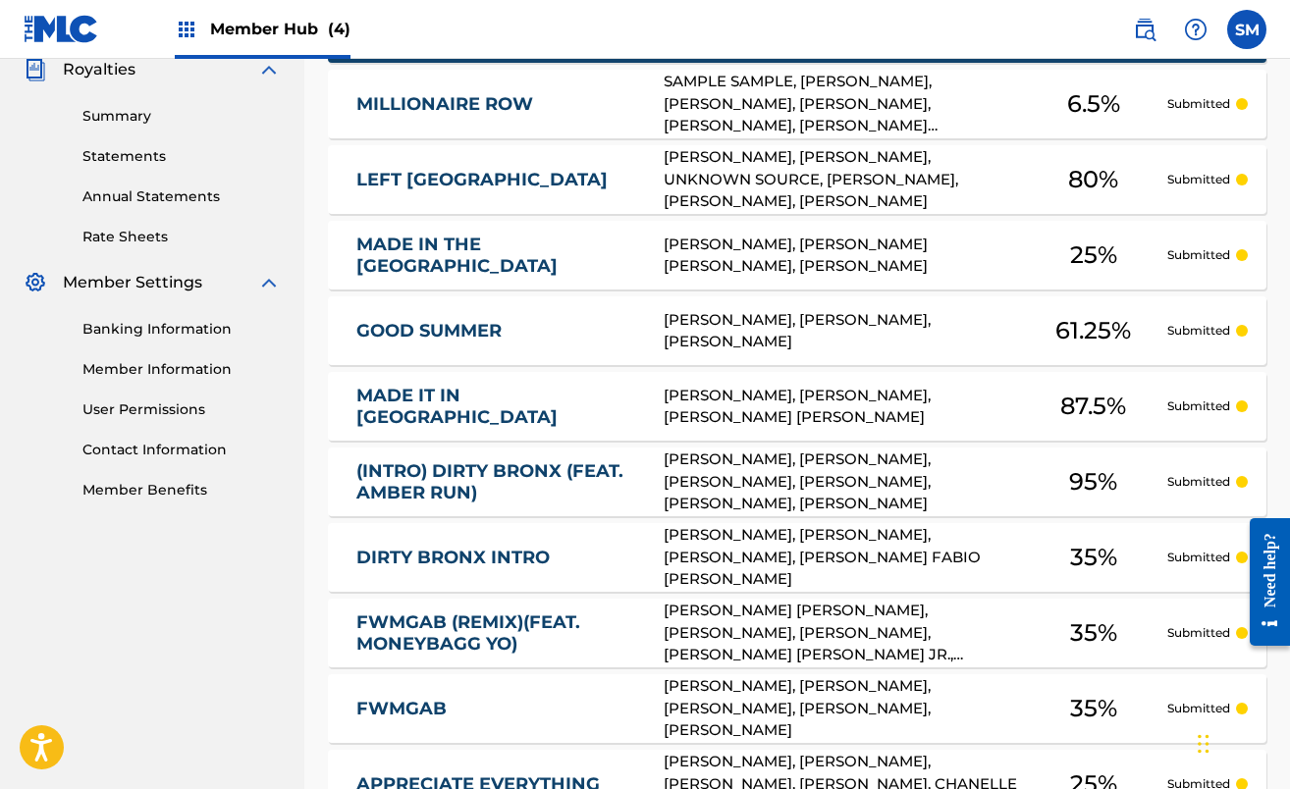
click at [448, 475] on link "(INTRO) DIRTY BRONX (FEAT. AMBER RUN)" at bounding box center [496, 482] width 281 height 44
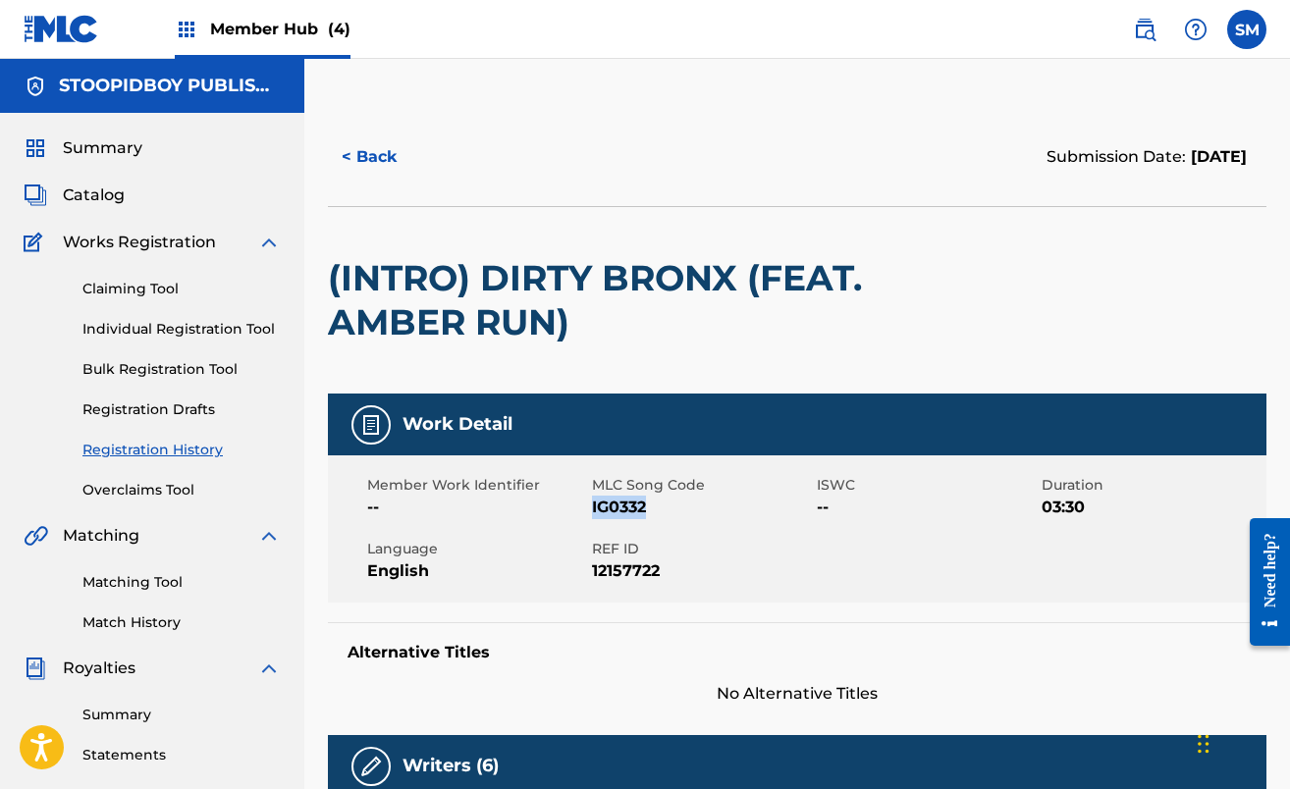
drag, startPoint x: 656, startPoint y: 507, endPoint x: 594, endPoint y: 497, distance: 62.6
click at [594, 497] on span "IG0332" at bounding box center [702, 508] width 220 height 24
copy span "IG0332"
click at [364, 155] on button "< Back" at bounding box center [387, 157] width 118 height 49
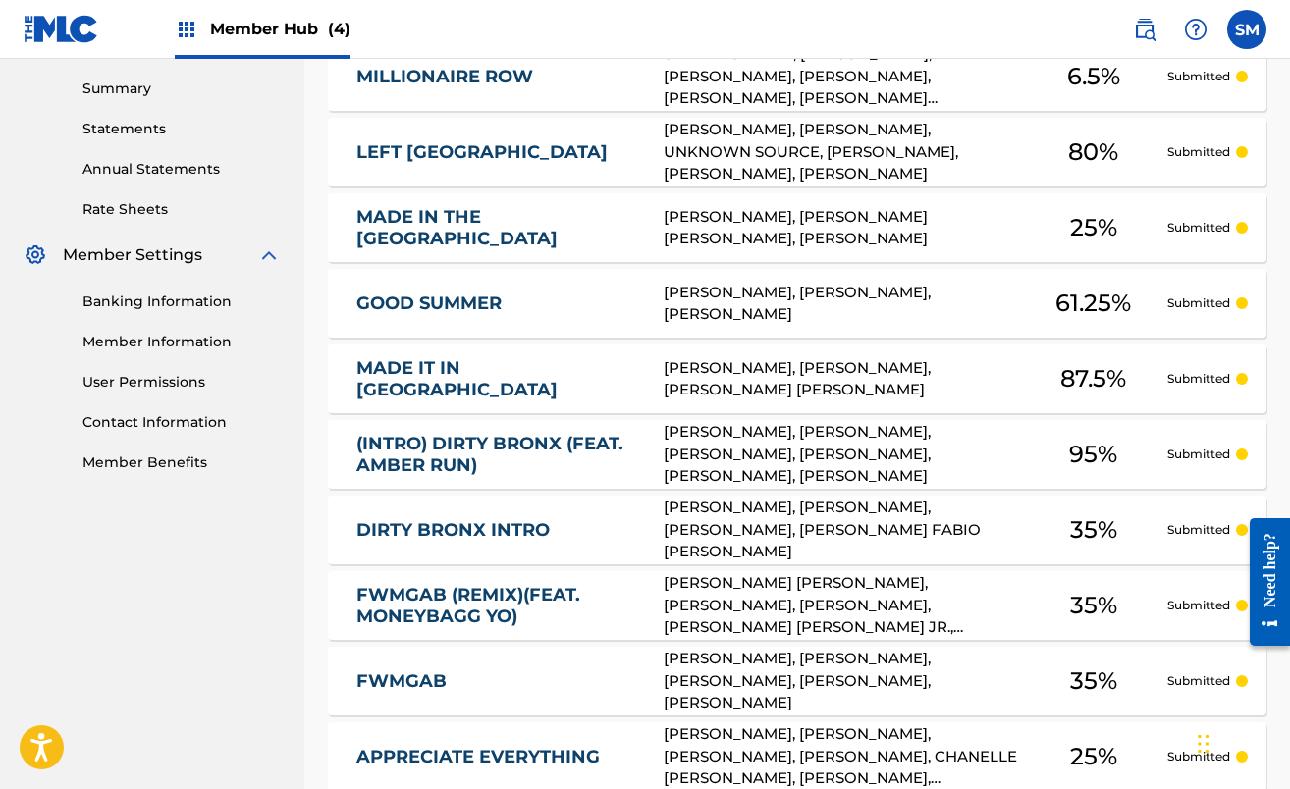
scroll to position [627, 0]
click at [484, 513] on div "DIRTY BRONX INTRO DD7AQF [PERSON_NAME], [PERSON_NAME], [PERSON_NAME], [PERSON_N…" at bounding box center [797, 529] width 938 height 69
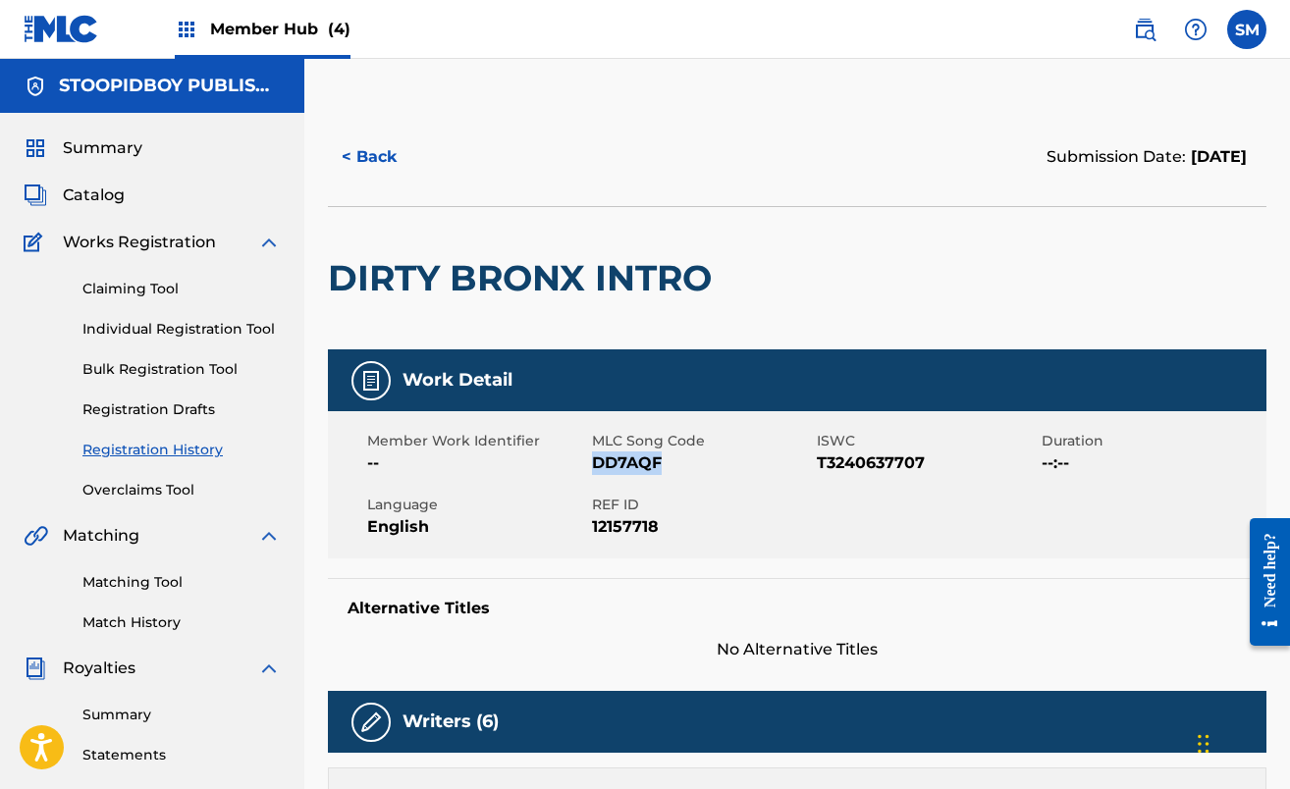
drag, startPoint x: 674, startPoint y: 460, endPoint x: 593, endPoint y: 461, distance: 81.5
click at [593, 461] on span "DD7AQF" at bounding box center [702, 464] width 220 height 24
copy span "DD7AQF"
click at [366, 156] on button "< Back" at bounding box center [387, 157] width 118 height 49
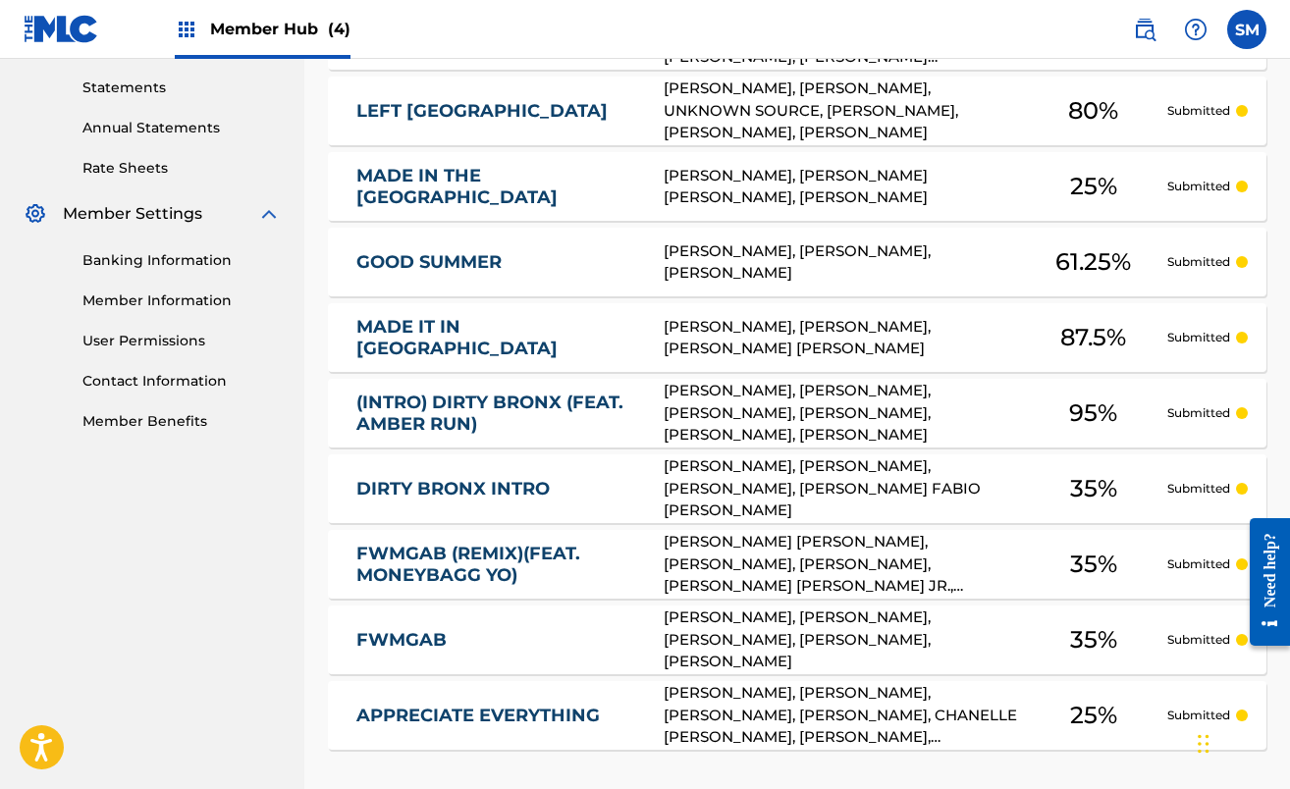
scroll to position [687, 0]
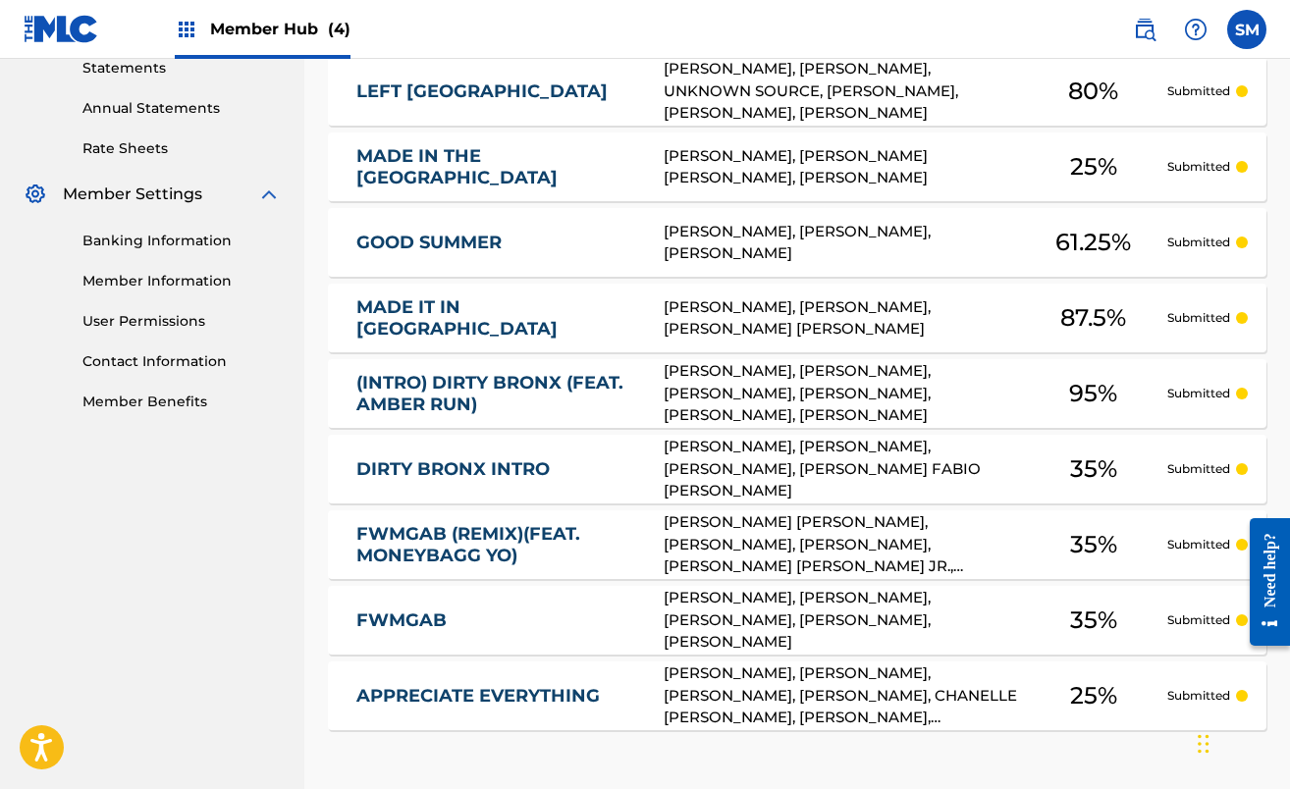
click at [483, 530] on link "FWMGAB (REMIX)(FEAT. MONEYBAGG YO)" at bounding box center [496, 545] width 281 height 44
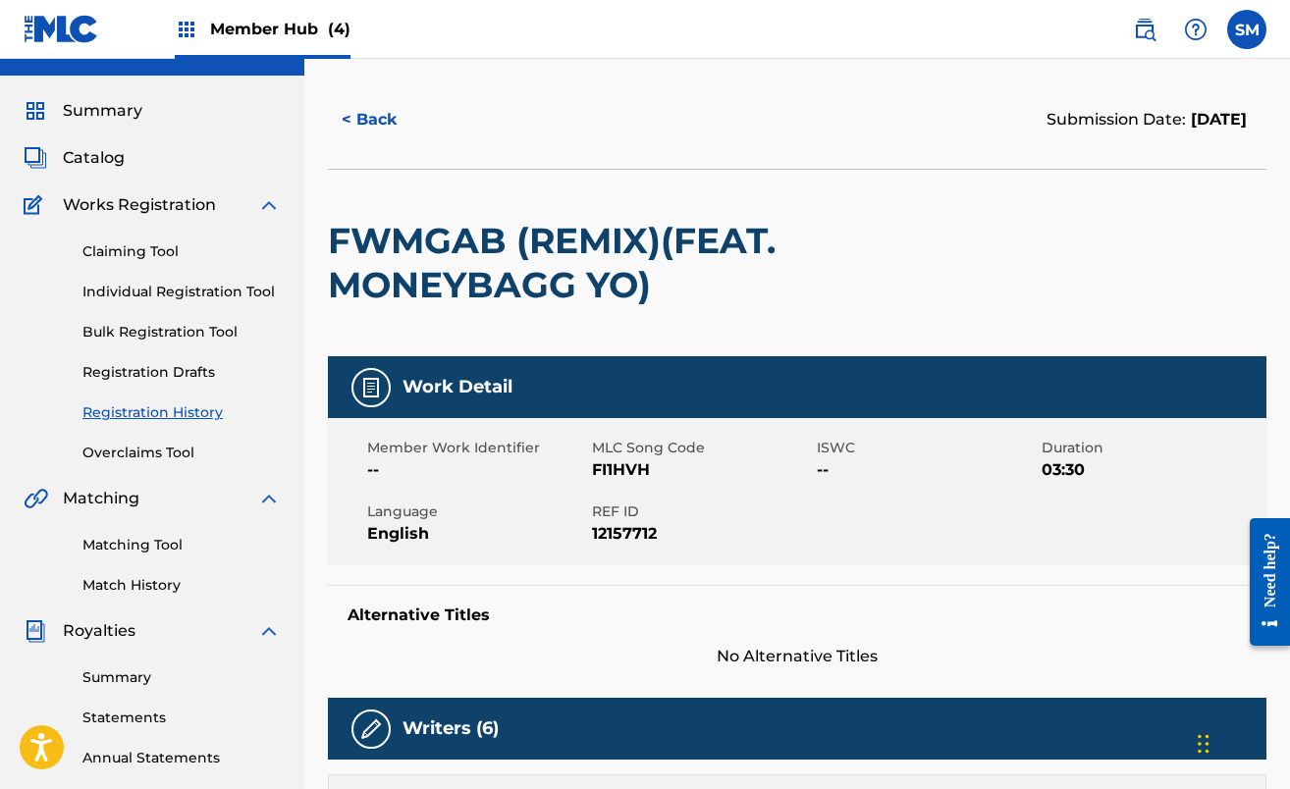
scroll to position [56, 0]
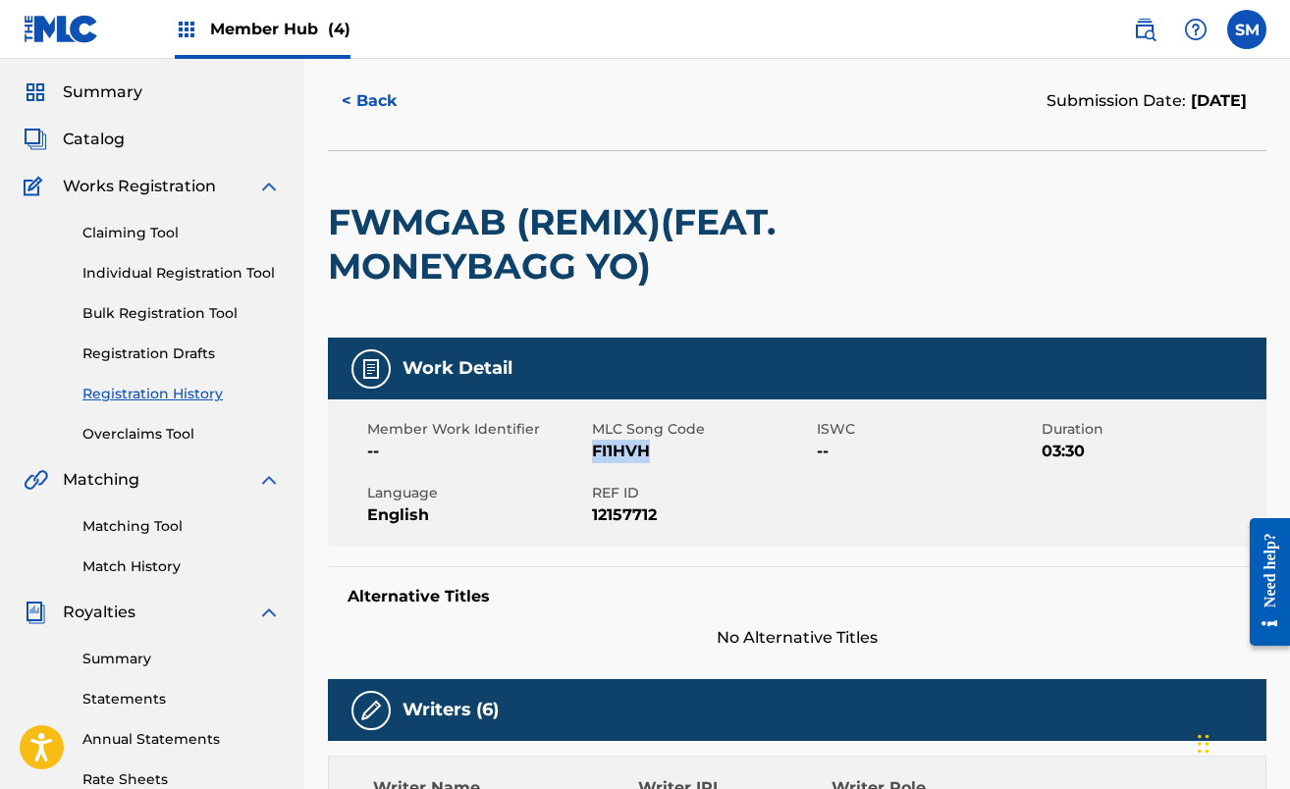
drag, startPoint x: 650, startPoint y: 450, endPoint x: 594, endPoint y: 450, distance: 56.0
click at [594, 450] on span "FI1HVH" at bounding box center [702, 452] width 220 height 24
copy span "FI1HVH"
click at [386, 102] on button "< Back" at bounding box center [387, 101] width 118 height 49
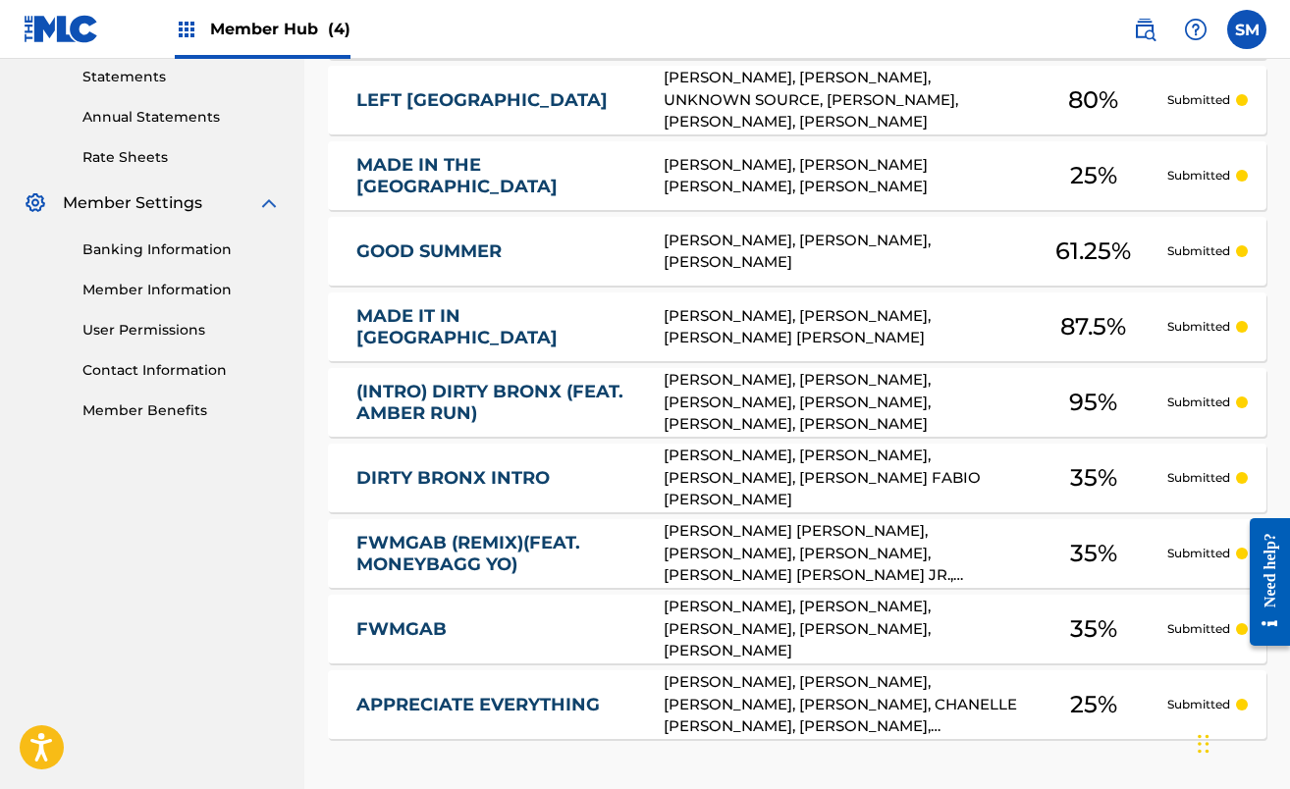
scroll to position [688, 0]
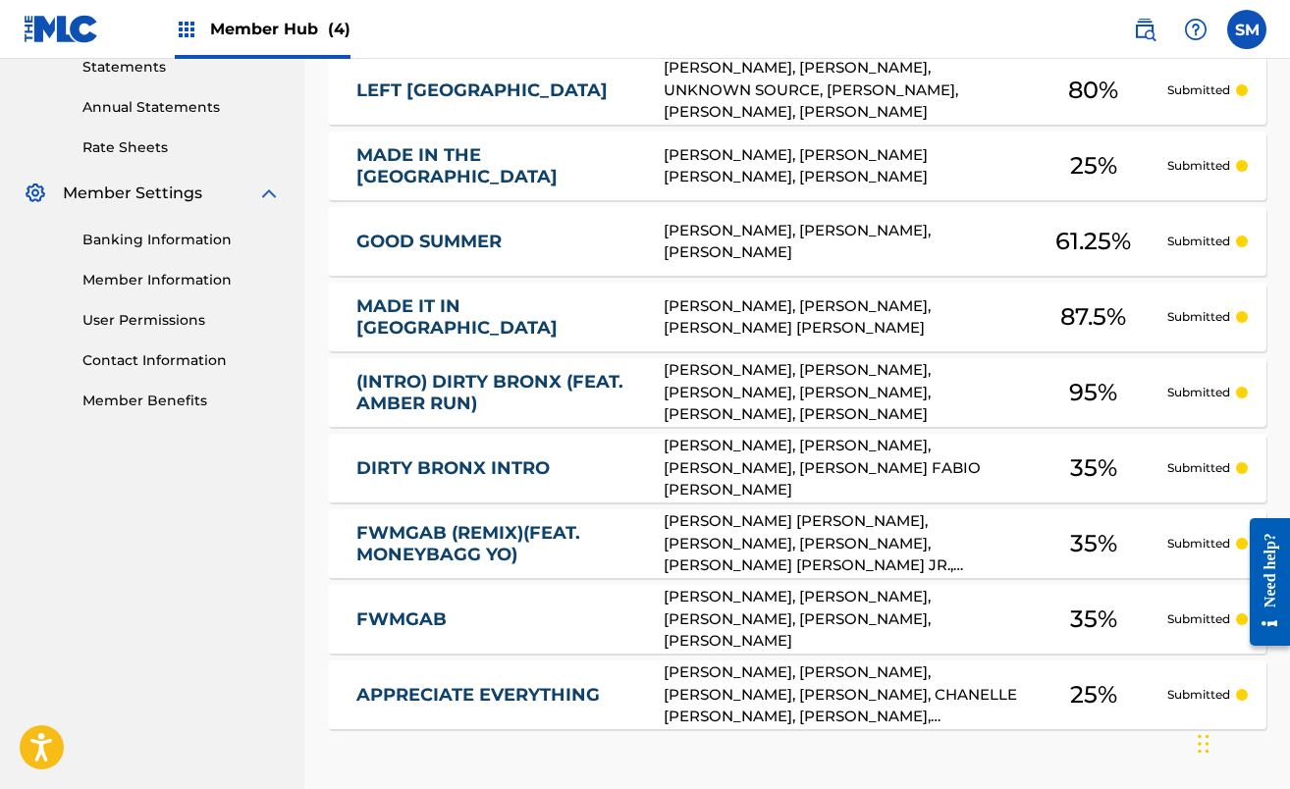
click at [424, 621] on link "FWMGAB" at bounding box center [496, 620] width 281 height 23
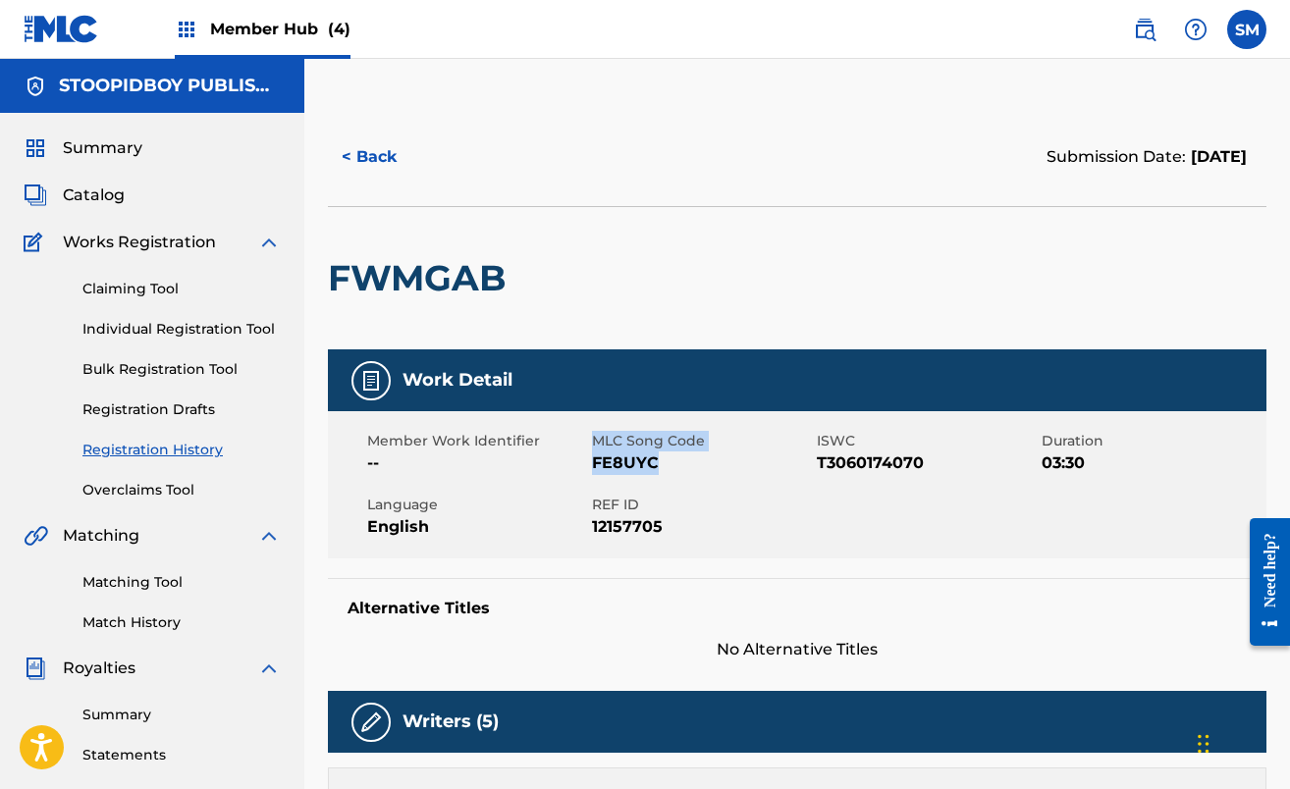
drag, startPoint x: 659, startPoint y: 460, endPoint x: 590, endPoint y: 463, distance: 68.8
click at [590, 463] on div "Member Work Identifier -- MLC Song Code FE8UYC ISWC T3060174070 Duration 03:30 …" at bounding box center [797, 484] width 938 height 147
click at [619, 333] on div at bounding box center [624, 278] width 216 height 142
drag, startPoint x: 652, startPoint y: 459, endPoint x: 592, endPoint y: 460, distance: 59.9
click at [592, 460] on span "FE8UYC" at bounding box center [702, 464] width 220 height 24
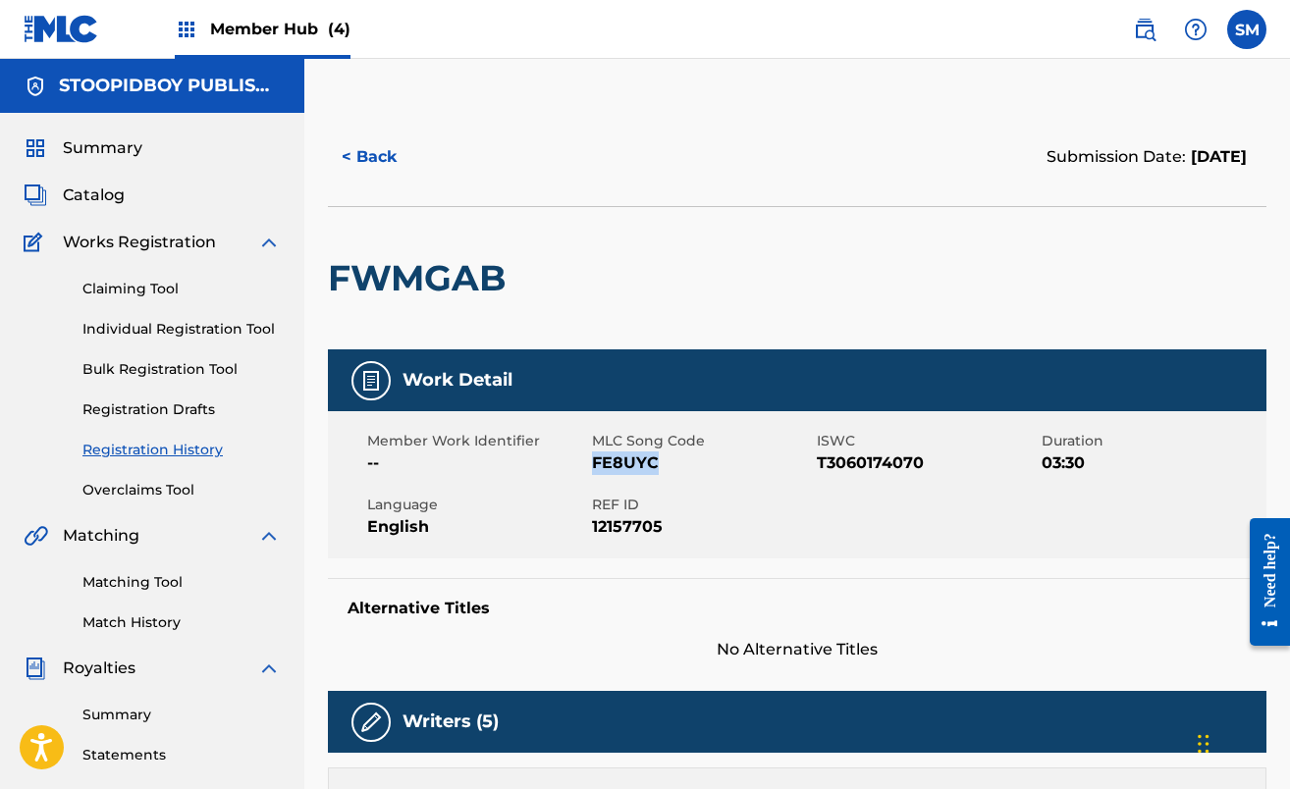
copy span "FE8UYC"
click at [359, 162] on button "< Back" at bounding box center [387, 157] width 118 height 49
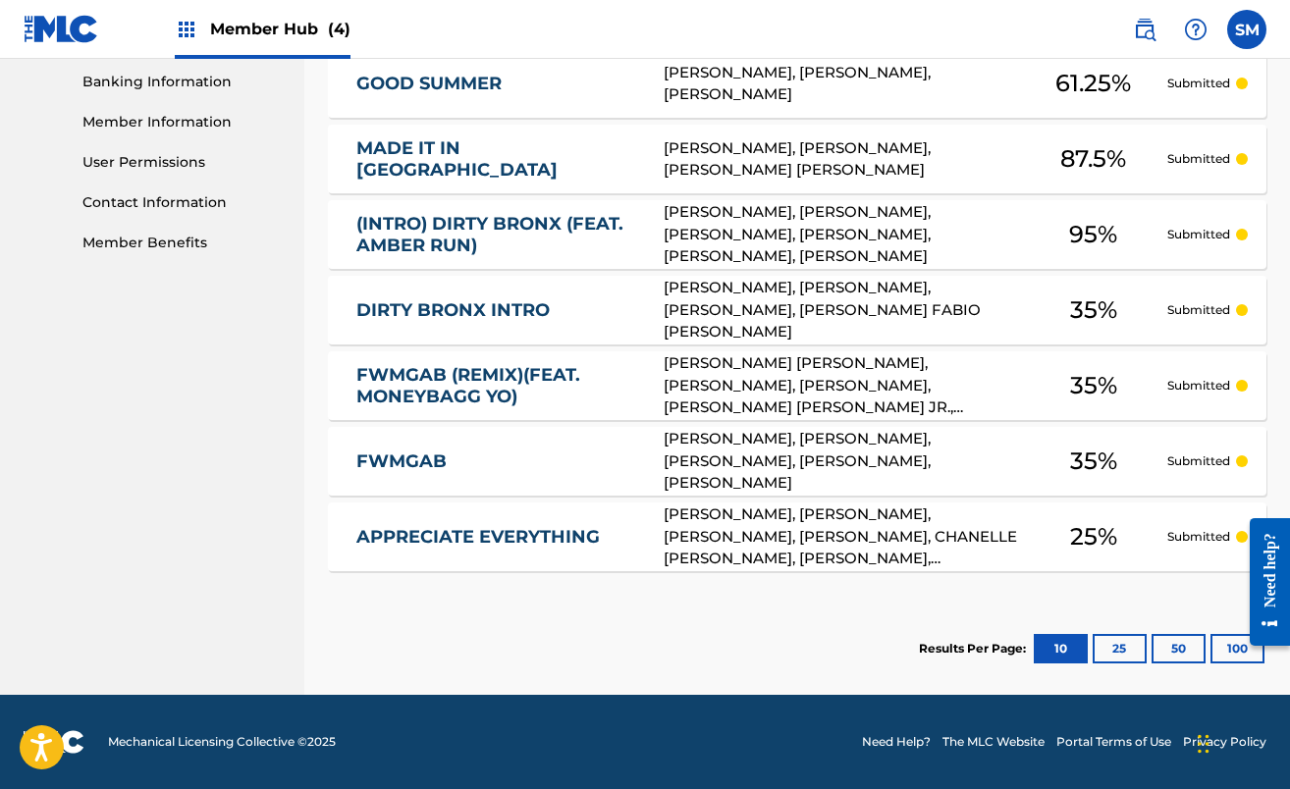
scroll to position [846, 0]
click at [443, 538] on link "APPRECIATE EVERYTHING" at bounding box center [496, 537] width 281 height 23
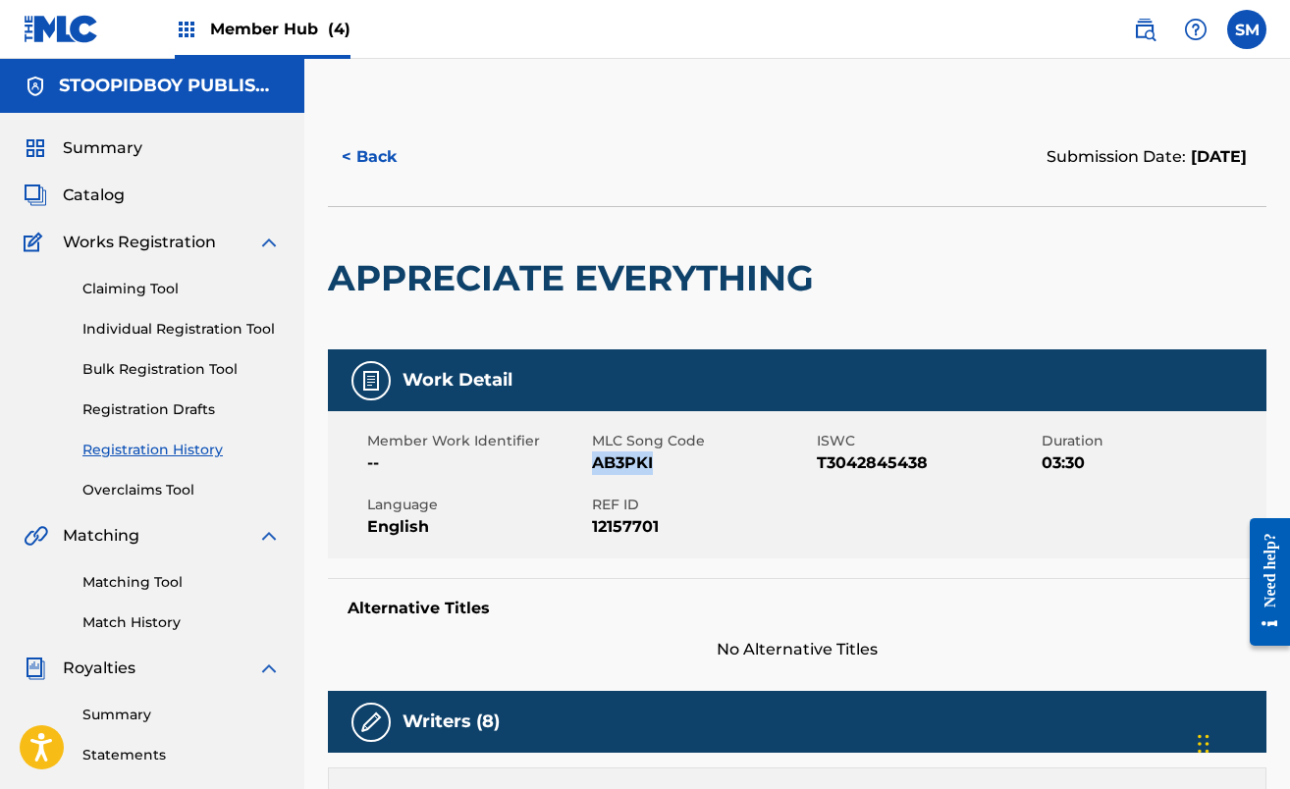
drag, startPoint x: 666, startPoint y: 460, endPoint x: 594, endPoint y: 460, distance: 71.7
click at [594, 460] on span "AB3PKI" at bounding box center [702, 464] width 220 height 24
copy span "AB3PKI"
click at [408, 177] on button "< Back" at bounding box center [387, 157] width 118 height 49
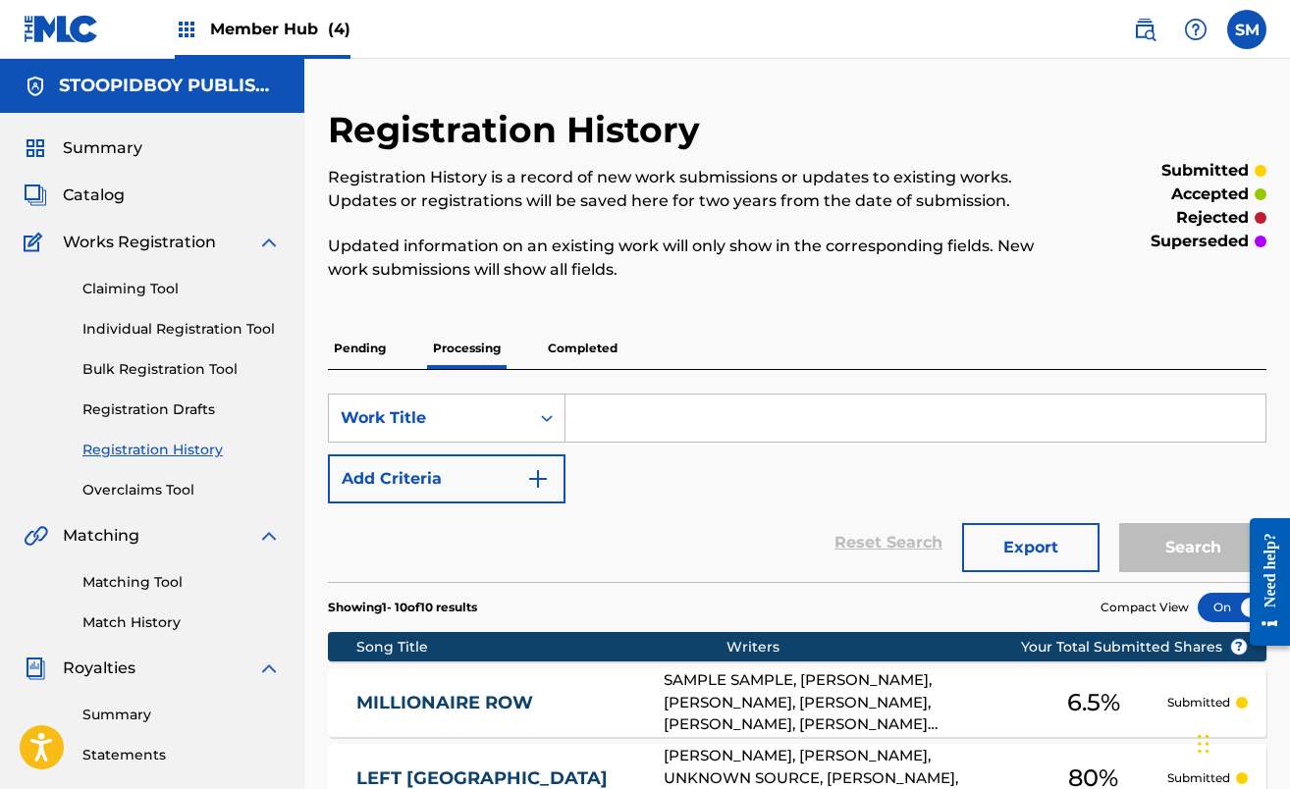
click at [299, 36] on span "Member Hub (4)" at bounding box center [280, 29] width 140 height 23
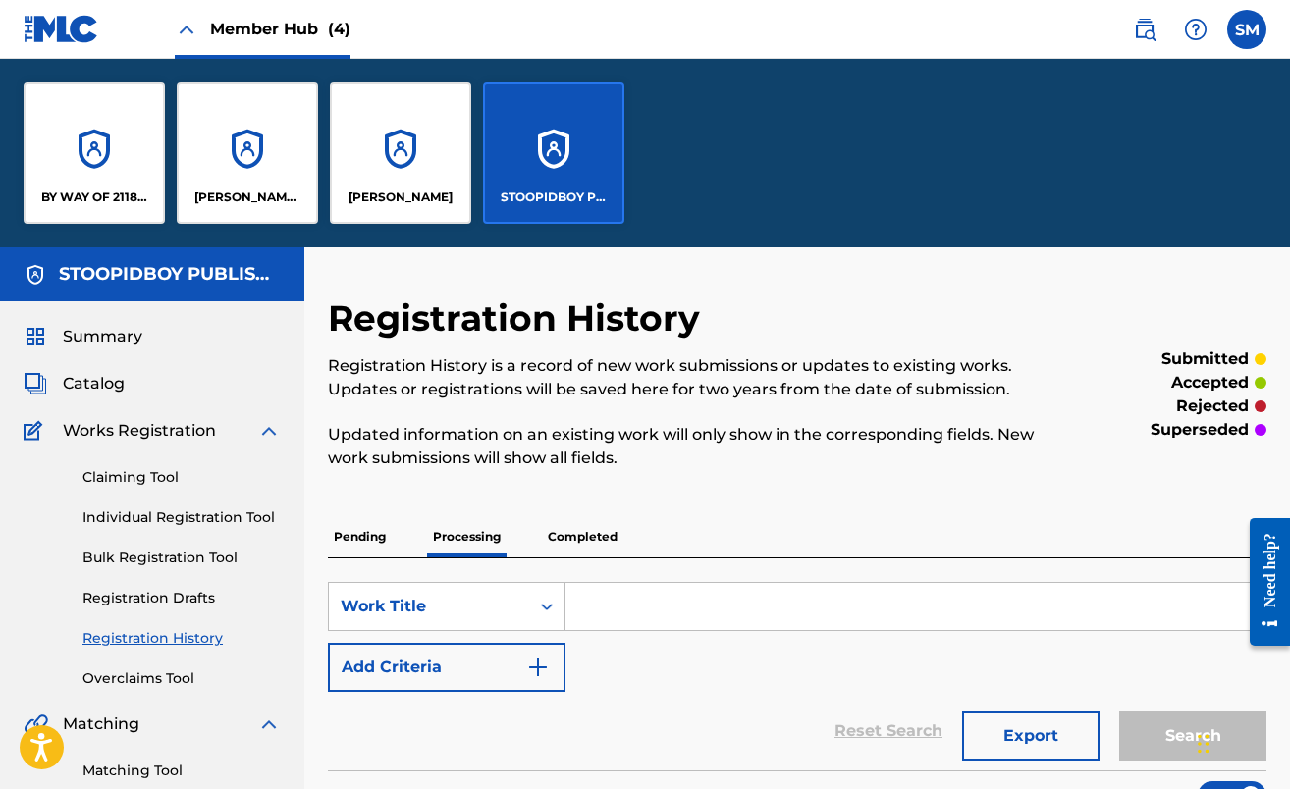
click at [493, 214] on div "STOOPIDBOY PUBLISHING" at bounding box center [553, 152] width 141 height 141
